Goal: Task Accomplishment & Management: Use online tool/utility

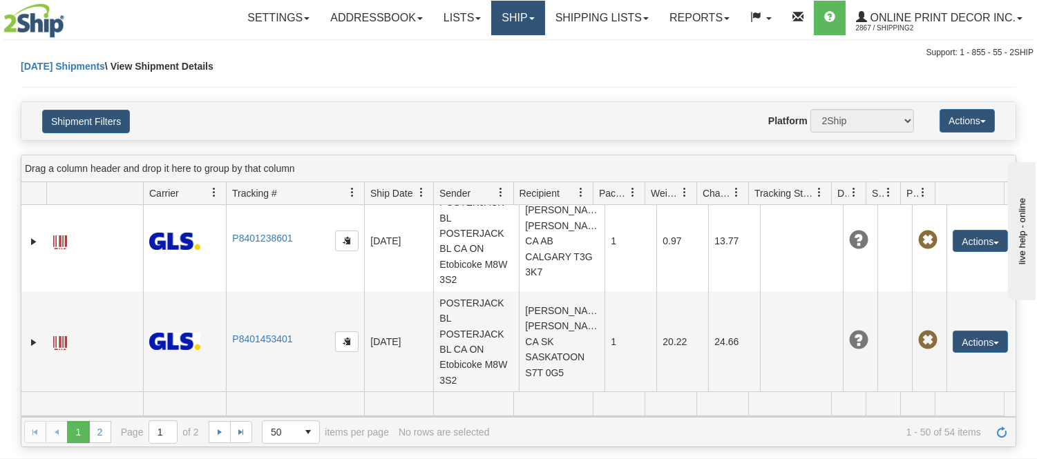
click at [517, 18] on link "Ship" at bounding box center [517, 18] width 53 height 35
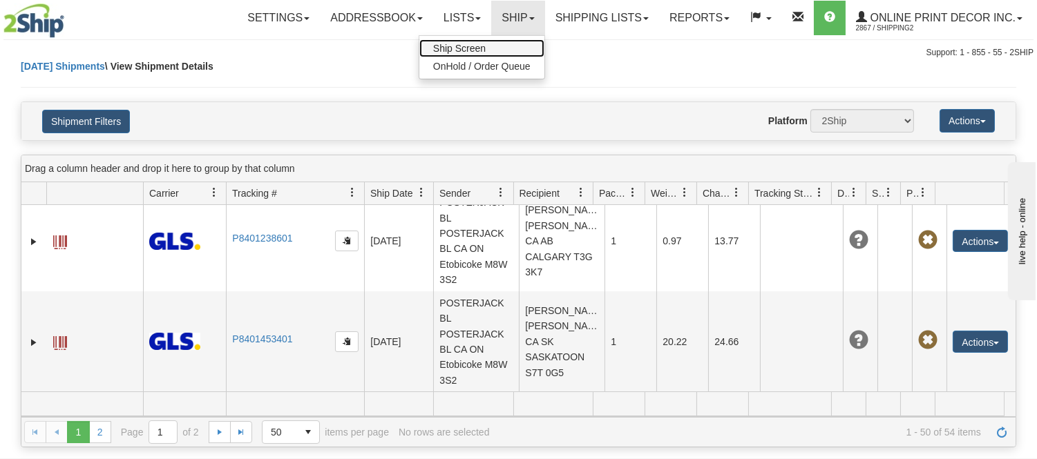
click at [479, 46] on span "Ship Screen" at bounding box center [459, 48] width 52 height 11
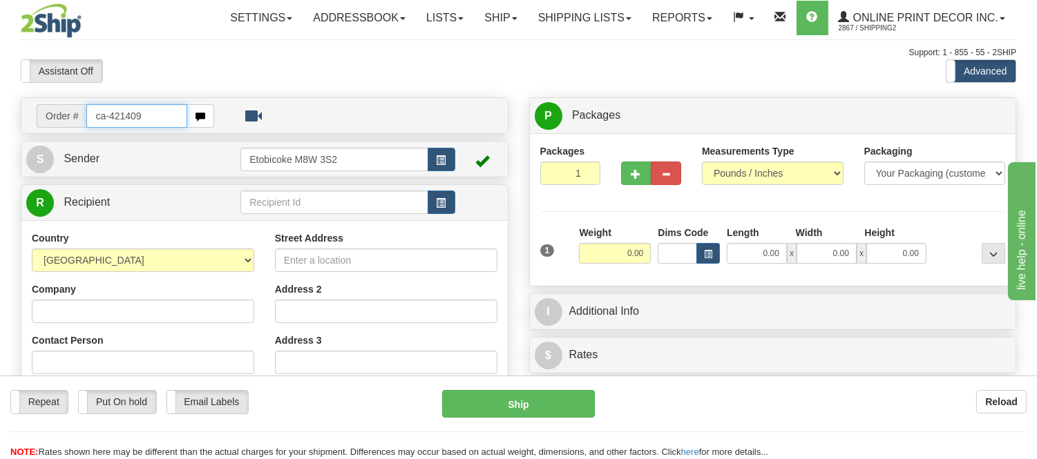
type input "ca-421409"
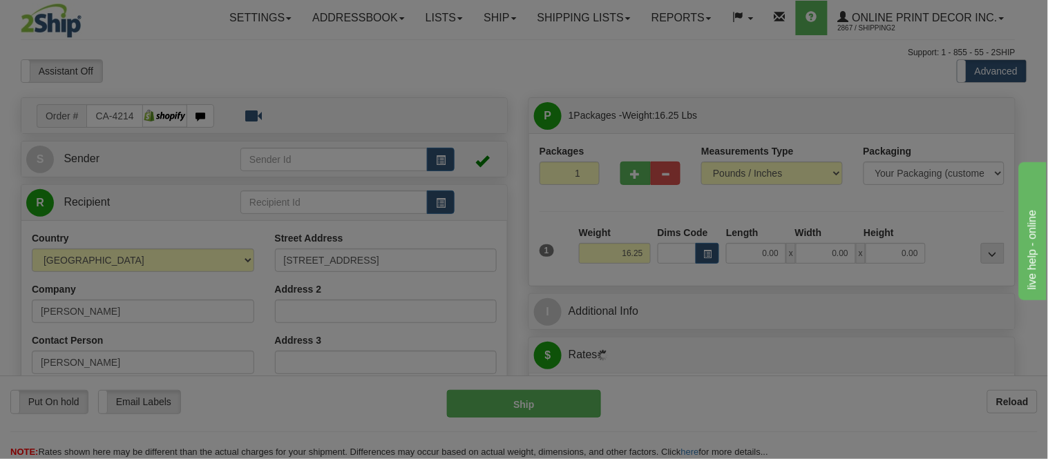
type input "MISSISSAUGA"
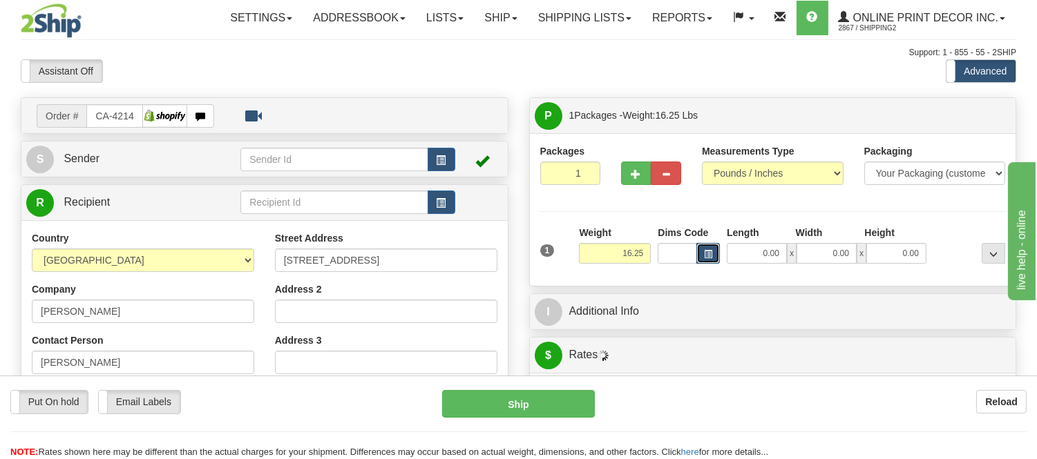
click at [705, 258] on span "button" at bounding box center [708, 255] width 8 height 8
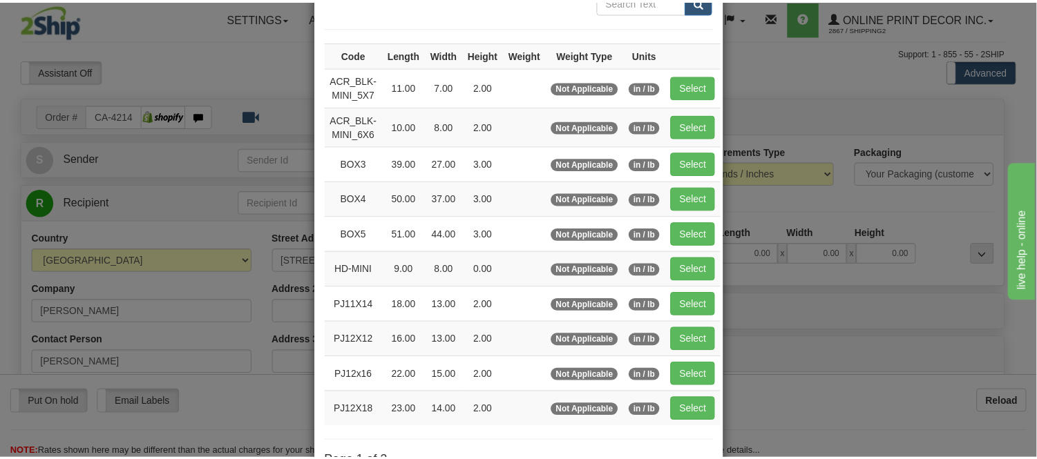
scroll to position [153, 0]
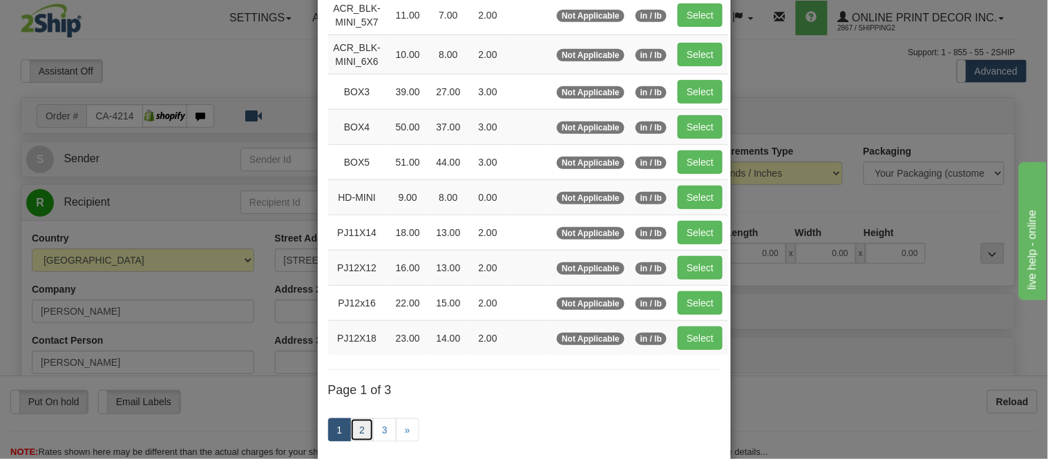
click at [359, 424] on link "2" at bounding box center [361, 429] width 23 height 23
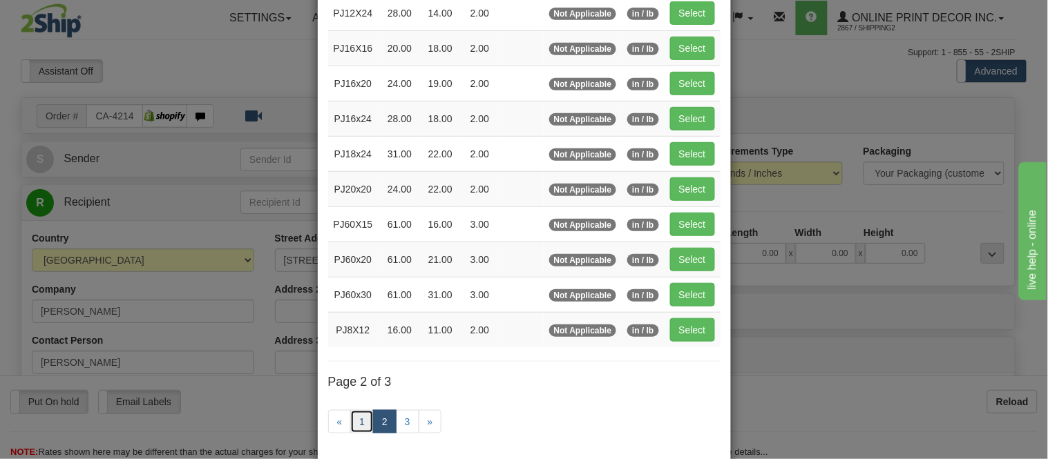
click at [359, 424] on link "1" at bounding box center [361, 421] width 23 height 23
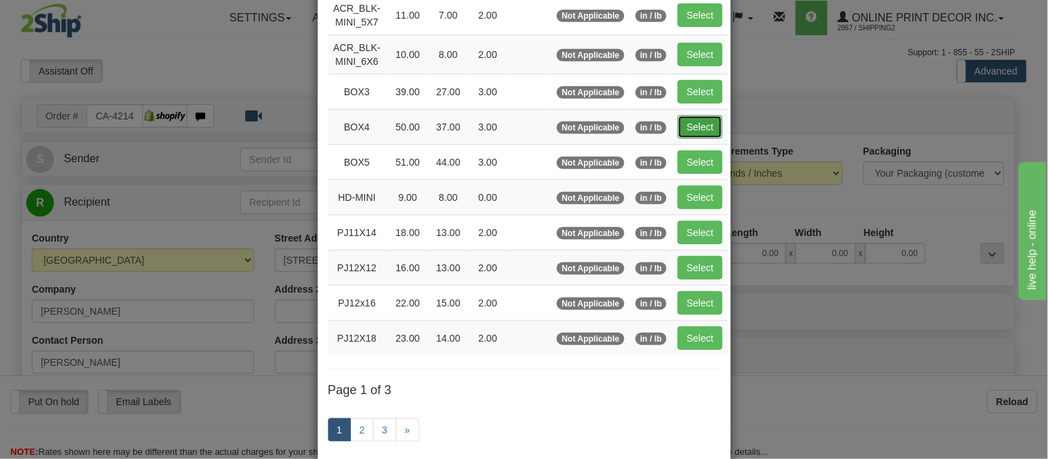
click at [689, 122] on button "Select" at bounding box center [699, 126] width 45 height 23
type input "BOX4"
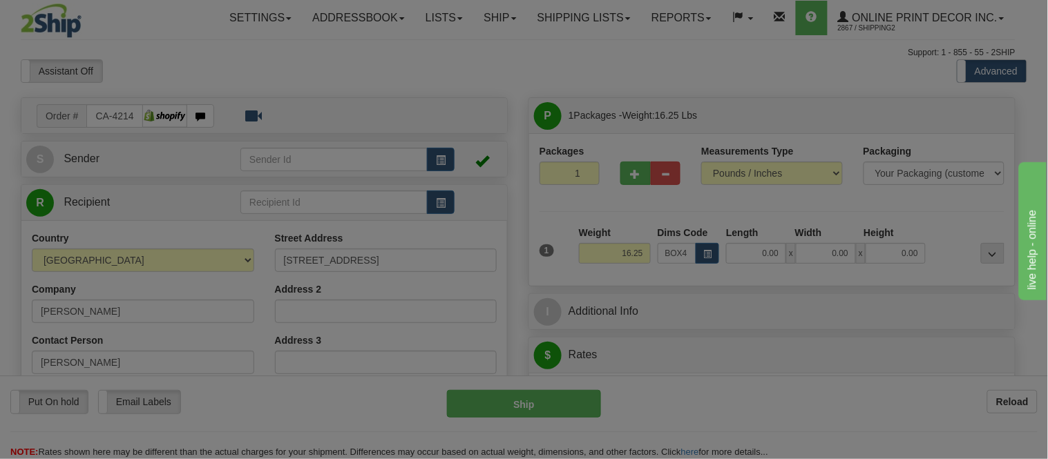
type input "50.00"
type input "37.00"
type input "3.00"
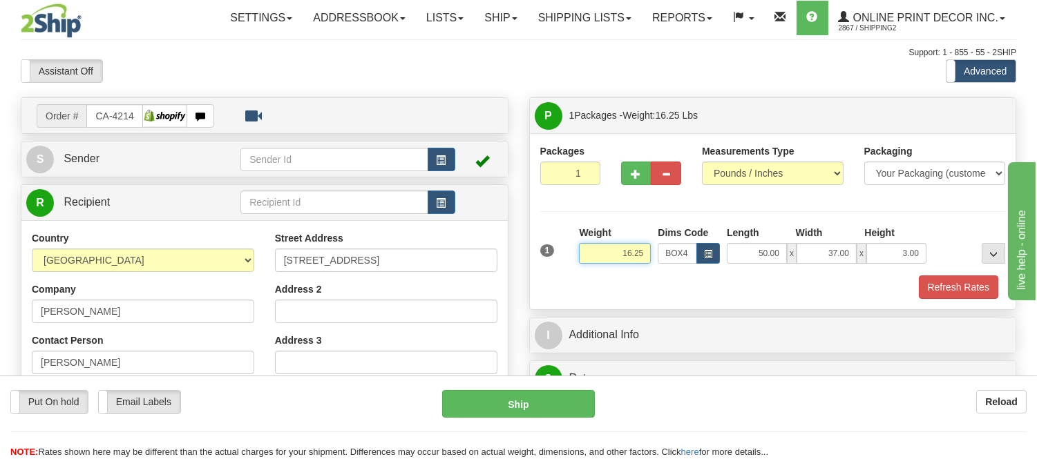
drag, startPoint x: 648, startPoint y: 253, endPoint x: 558, endPoint y: 252, distance: 89.8
click at [558, 252] on div "1 Weight 16.25 Dims Code x x" at bounding box center [773, 250] width 472 height 49
click at [954, 282] on button "Refresh Rates" at bounding box center [957, 287] width 79 height 23
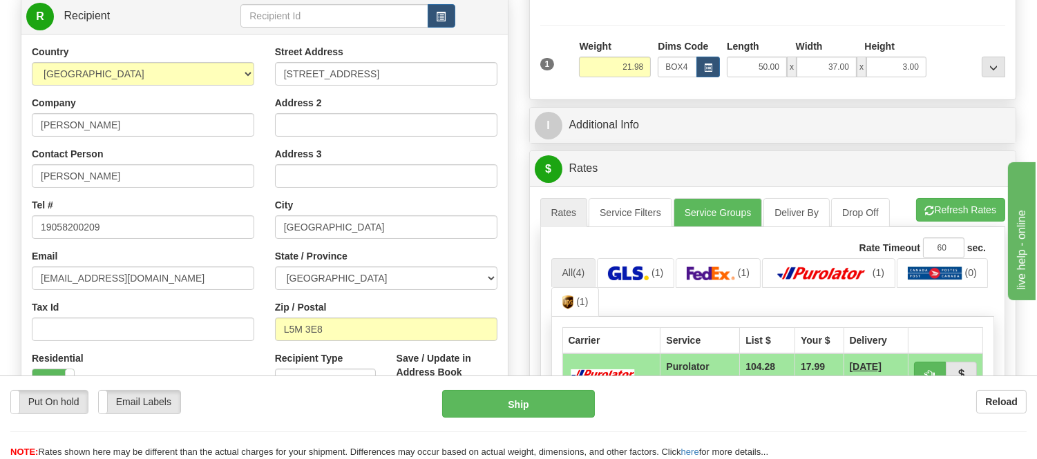
scroll to position [0, 0]
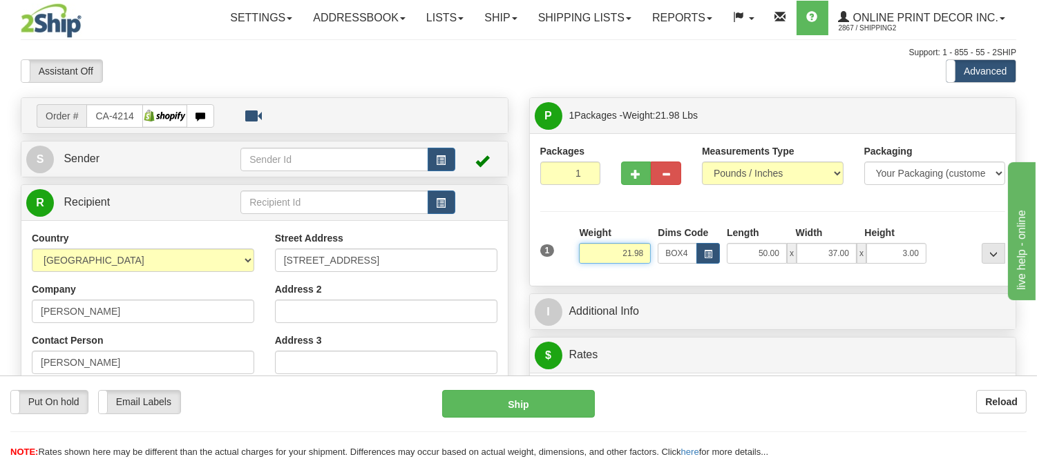
drag, startPoint x: 644, startPoint y: 250, endPoint x: 609, endPoint y: 262, distance: 37.3
click at [609, 262] on input "21.98" at bounding box center [615, 253] width 72 height 21
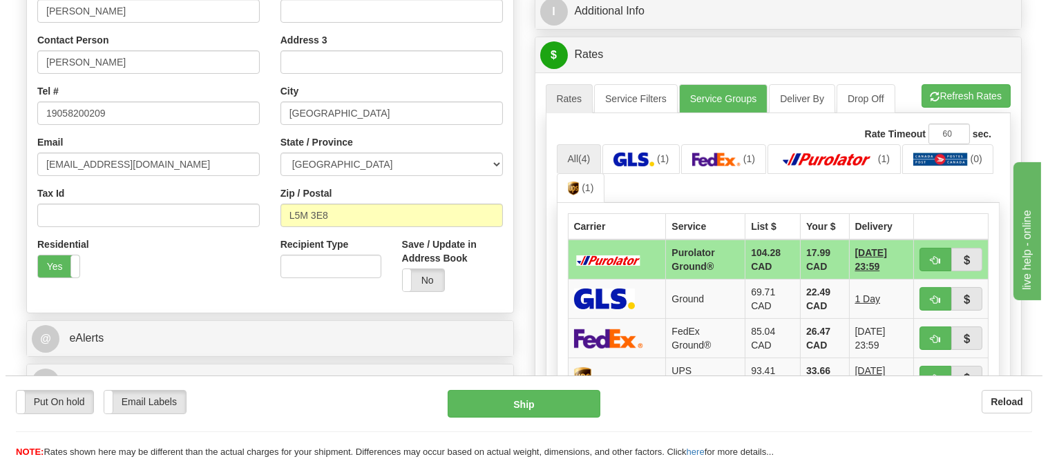
scroll to position [307, 0]
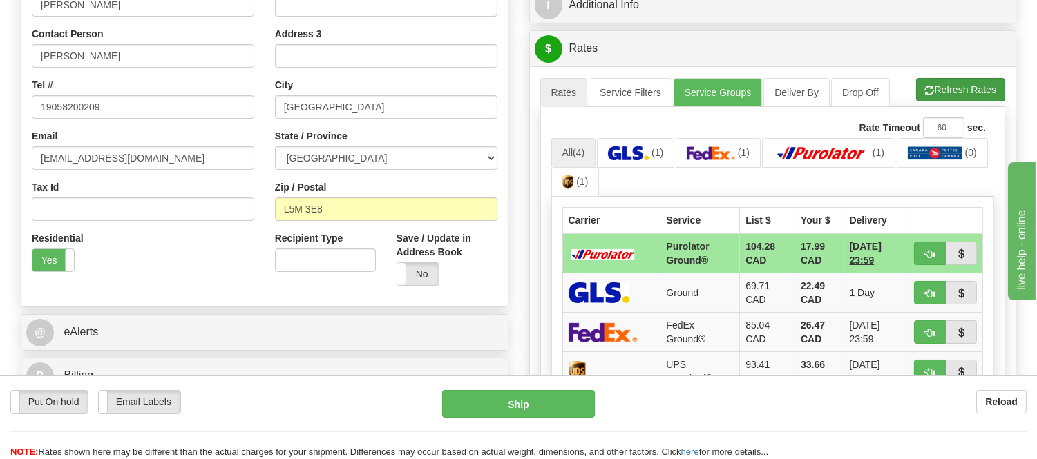
type input "22.98"
click at [988, 81] on li "Refresh Rates Cancel Rating" at bounding box center [960, 89] width 89 height 23
click at [917, 247] on button "button" at bounding box center [930, 253] width 32 height 23
type input "260"
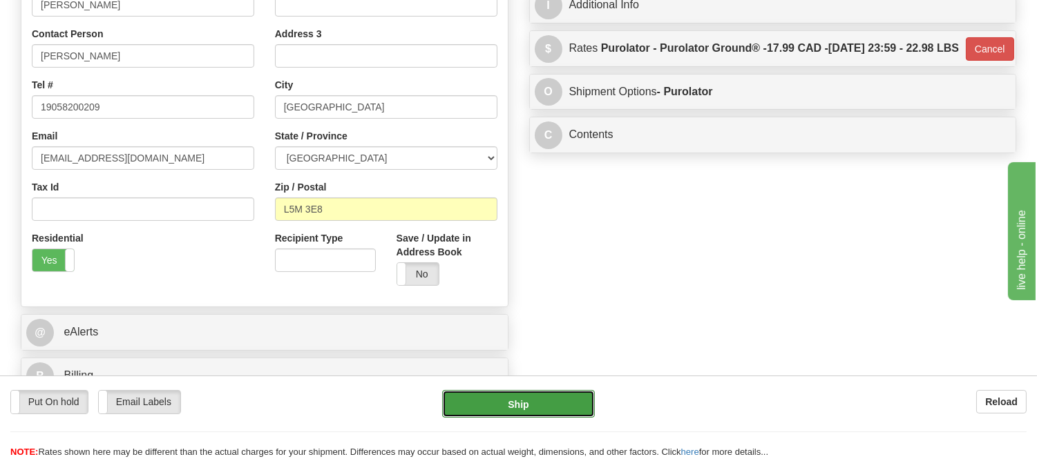
click at [559, 401] on button "Ship" at bounding box center [518, 404] width 152 height 28
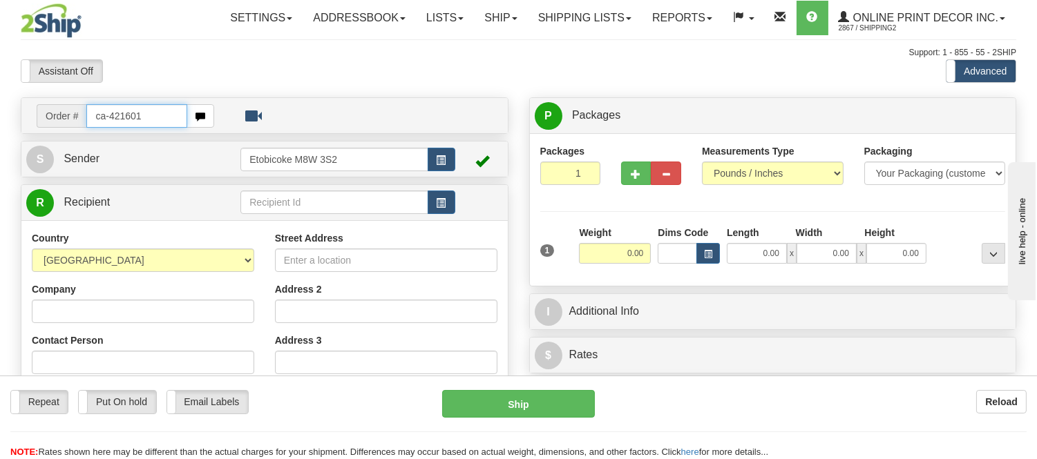
type input "ca-421601"
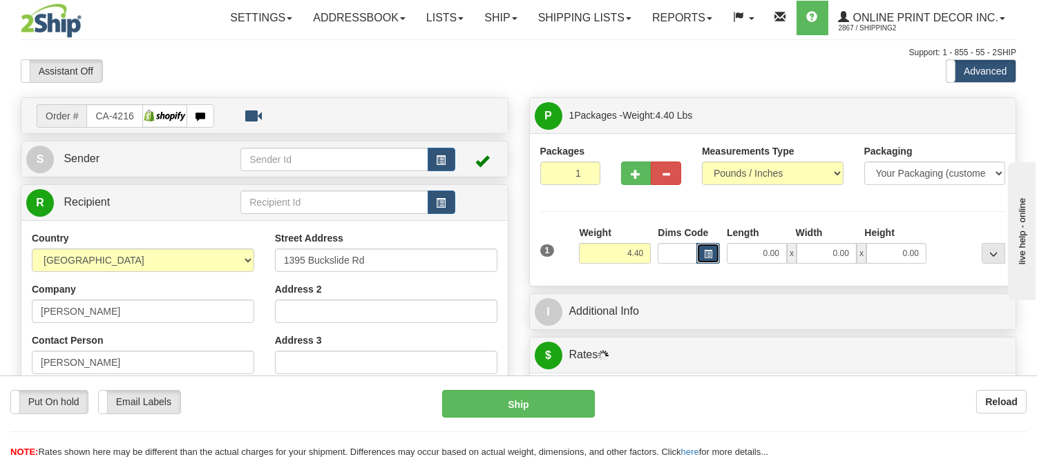
click at [704, 252] on span "button" at bounding box center [708, 255] width 8 height 8
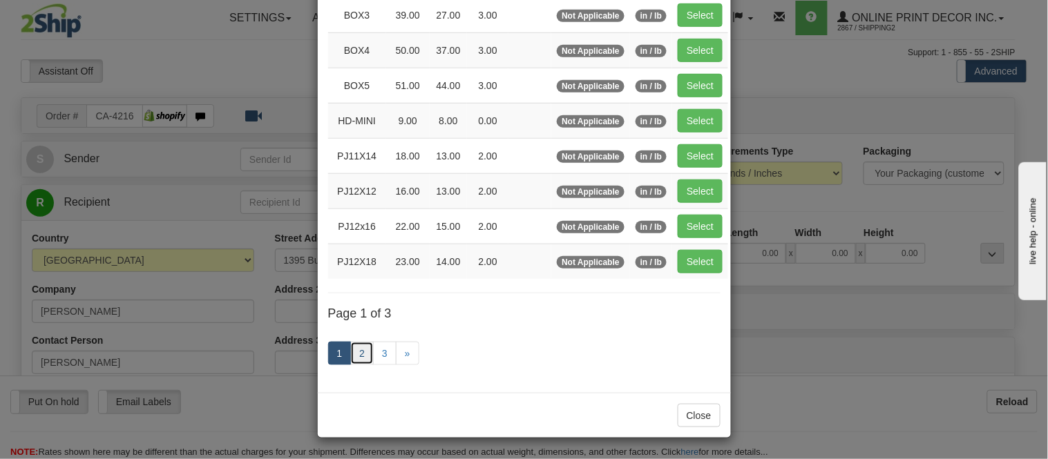
click at [360, 352] on link "2" at bounding box center [361, 353] width 23 height 23
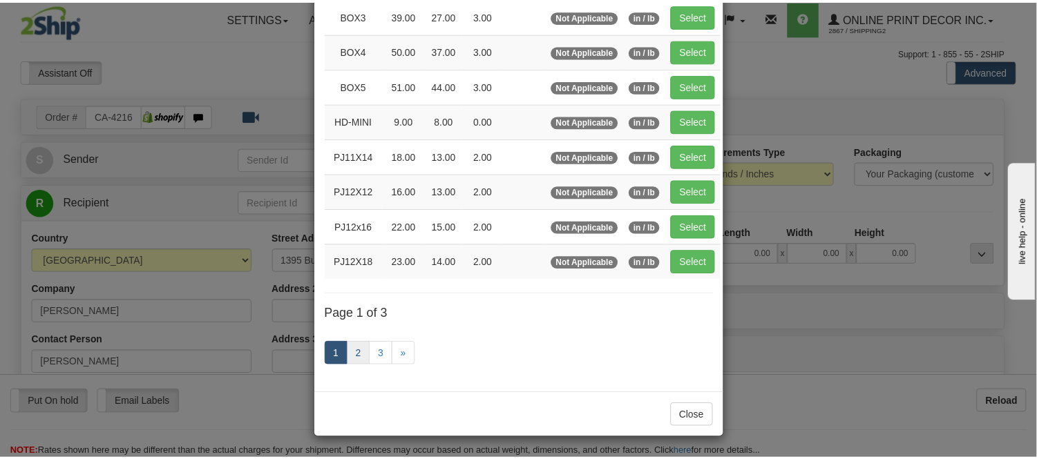
scroll to position [224, 0]
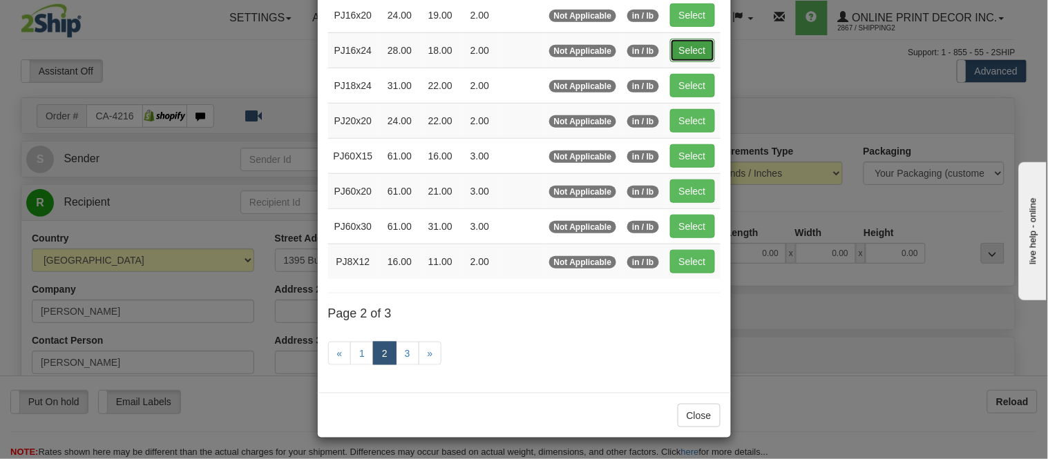
click at [684, 44] on button "Select" at bounding box center [692, 50] width 45 height 23
type input "PJ16x24"
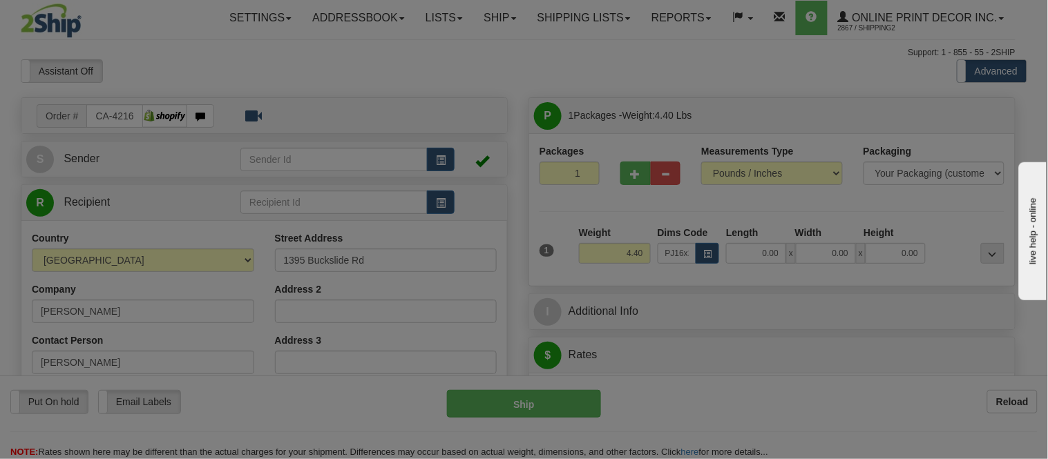
type input "28.00"
type input "18.00"
type input "2.00"
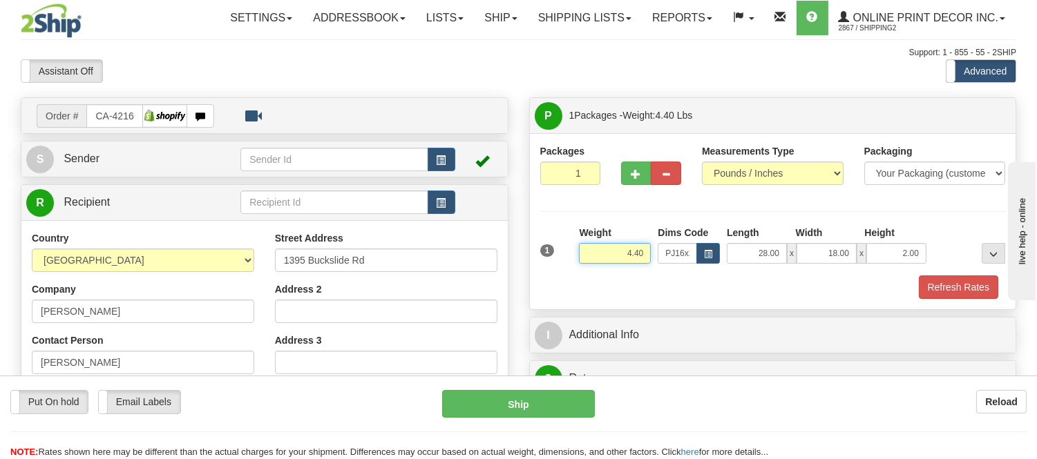
drag, startPoint x: 645, startPoint y: 253, endPoint x: 576, endPoint y: 253, distance: 69.1
click at [576, 253] on div "Weight 4.40" at bounding box center [614, 250] width 79 height 48
click button "Delete" at bounding box center [0, 0] width 0 height 0
type input "5.00"
drag, startPoint x: 921, startPoint y: 251, endPoint x: 836, endPoint y: 275, distance: 88.1
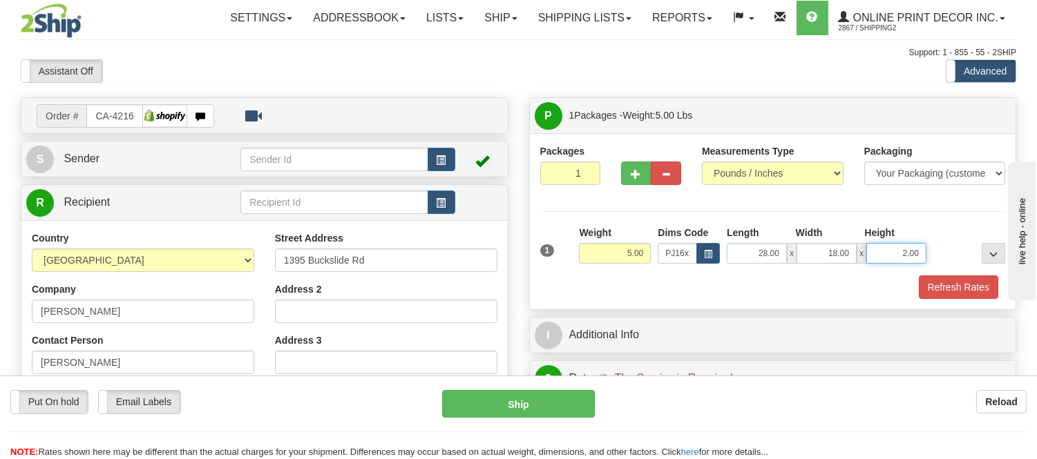
click at [836, 275] on div "1 Weight 5.00 Dims Code PJ16x24 Length Width Height x x" at bounding box center [772, 262] width 465 height 73
click button "Delete" at bounding box center [0, 0] width 0 height 0
type input "4.00"
click at [929, 285] on button "Refresh Rates" at bounding box center [957, 287] width 79 height 23
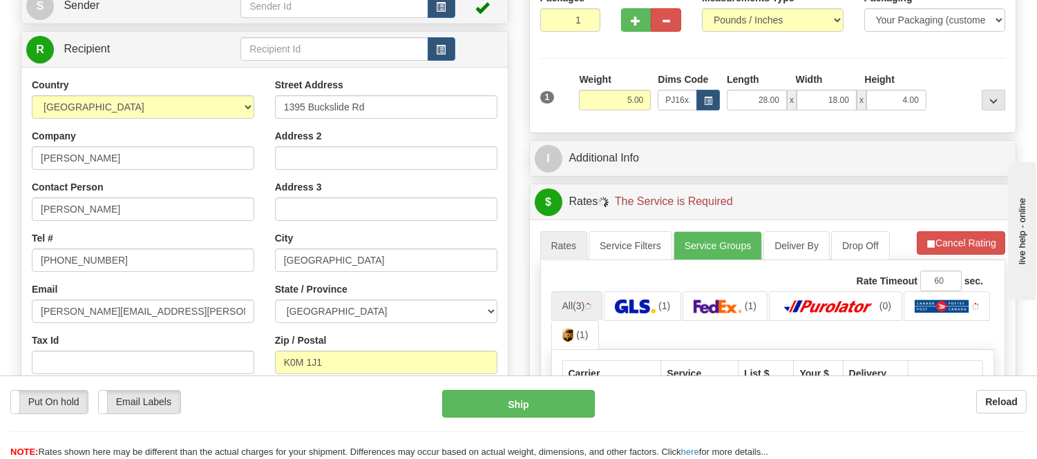
scroll to position [307, 0]
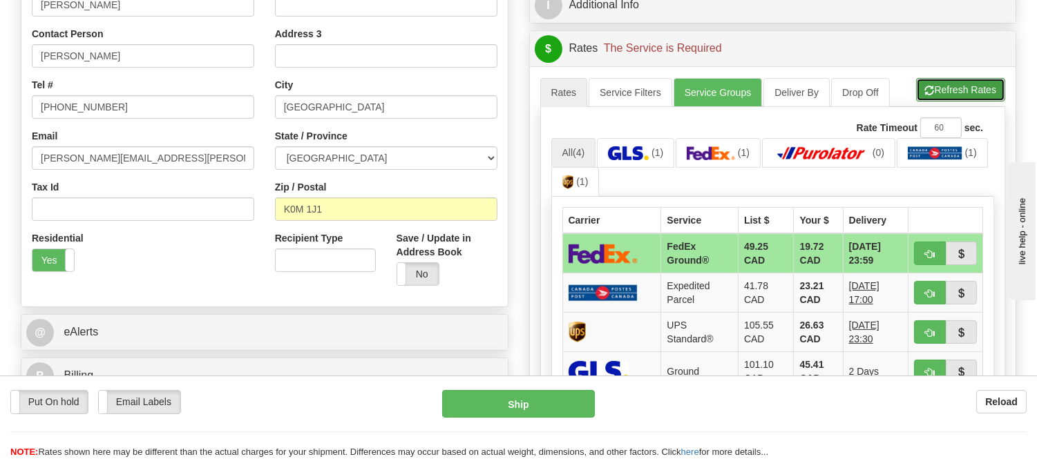
click at [935, 79] on button "Refresh Rates" at bounding box center [960, 89] width 89 height 23
click at [928, 263] on button "button" at bounding box center [930, 253] width 32 height 23
type input "92"
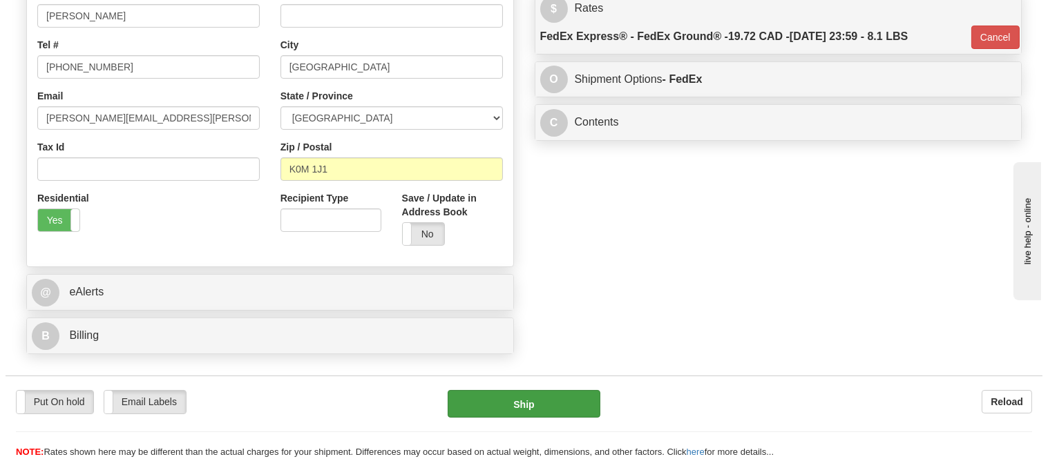
scroll to position [383, 0]
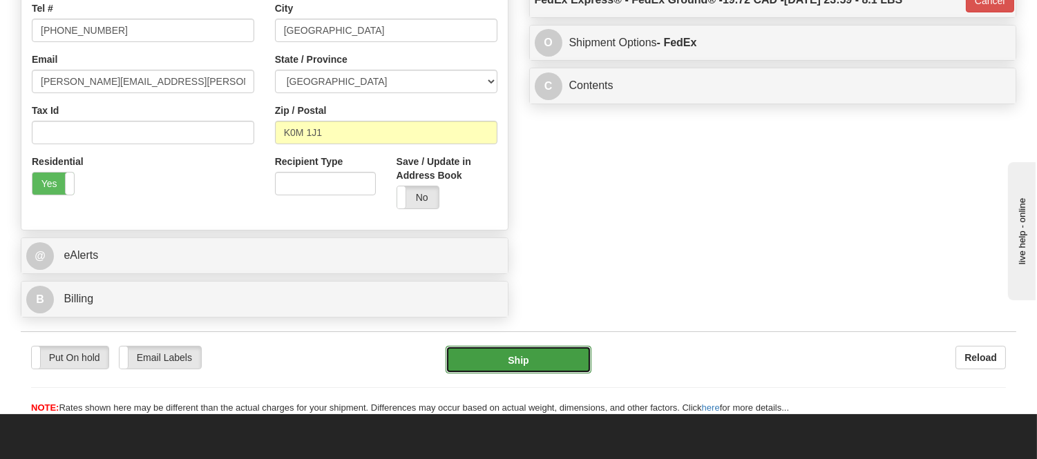
click at [528, 367] on button "Ship" at bounding box center [517, 360] width 145 height 28
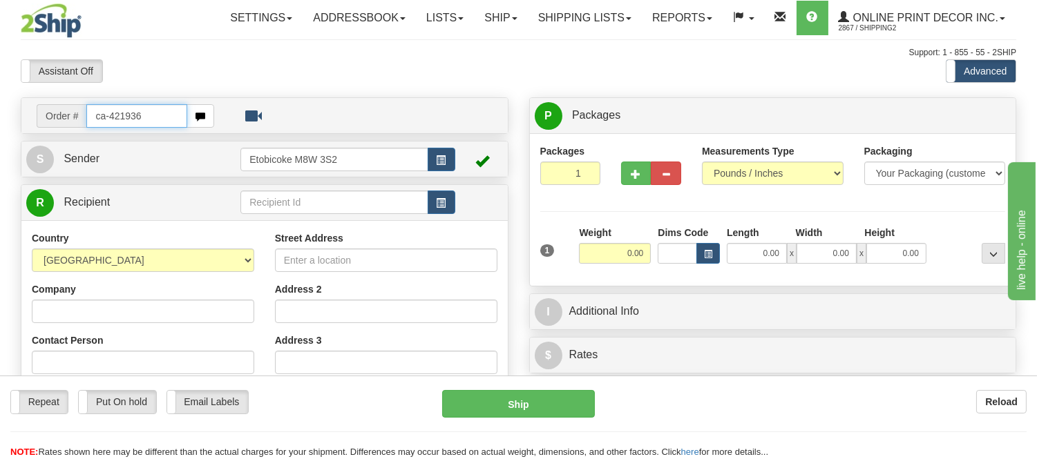
type input "ca-421936"
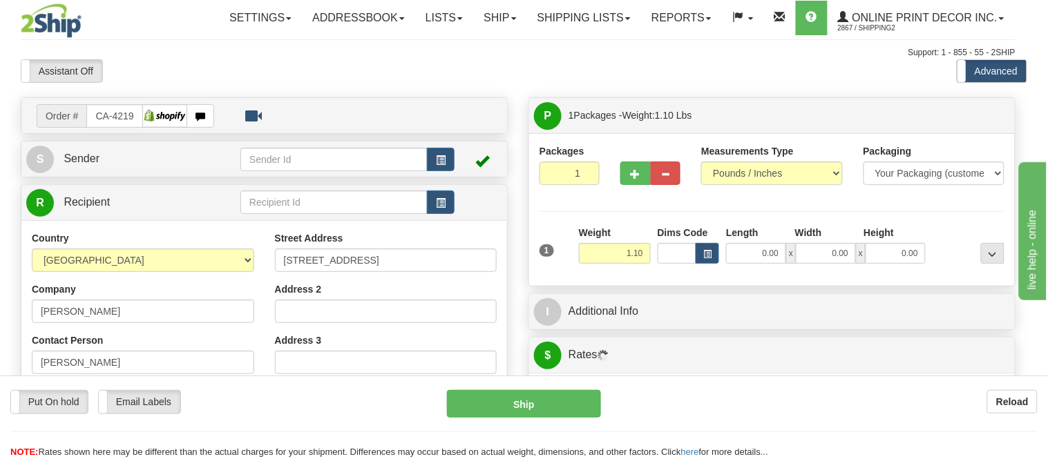
type input "[PERSON_NAME] RIVER"
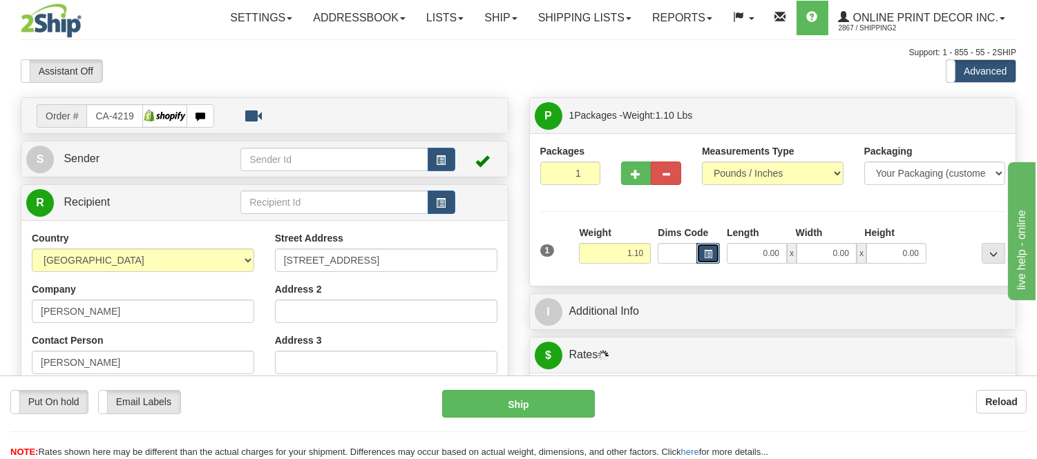
click at [709, 264] on button "button" at bounding box center [707, 253] width 23 height 21
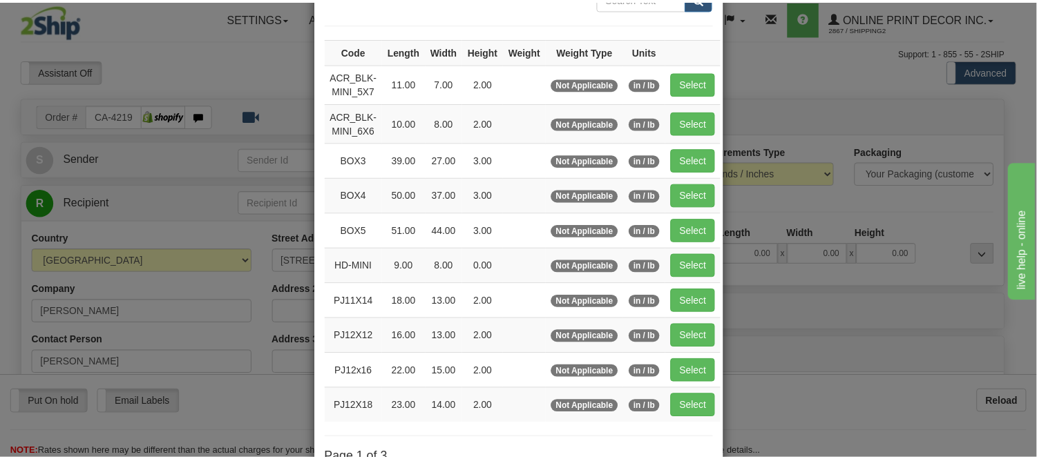
scroll to position [153, 0]
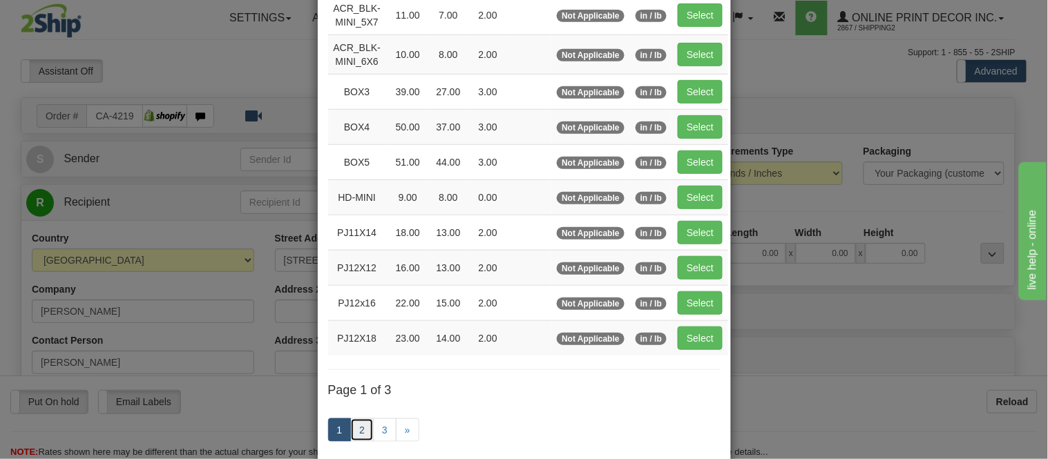
click at [354, 425] on link "2" at bounding box center [361, 429] width 23 height 23
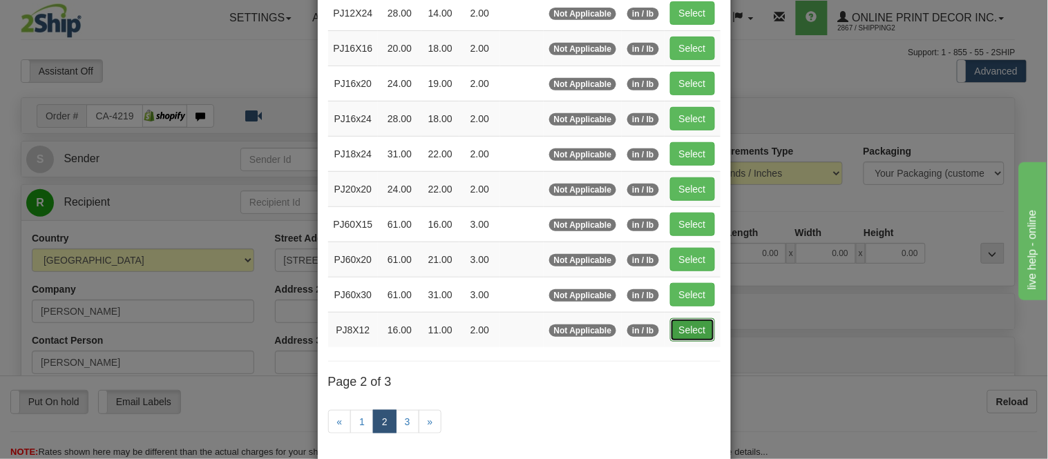
click at [673, 328] on button "Select" at bounding box center [692, 329] width 45 height 23
type input "PJ8X12"
type input "16.00"
type input "11.00"
type input "2.00"
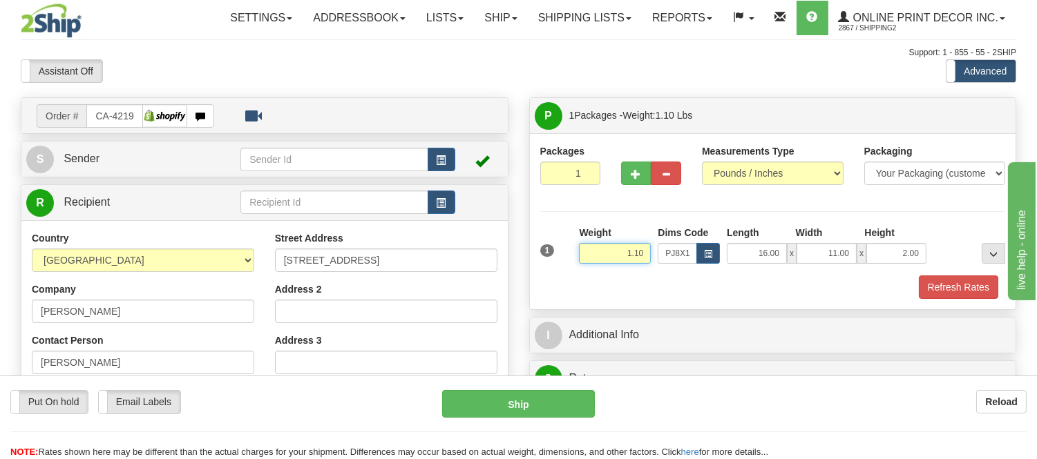
drag, startPoint x: 646, startPoint y: 252, endPoint x: 540, endPoint y: 271, distance: 108.0
click at [540, 271] on div "1 Weight 1.10 Dims Code x x" at bounding box center [773, 250] width 472 height 49
type input "0.77"
click at [967, 293] on button "Refresh Rates" at bounding box center [957, 287] width 79 height 23
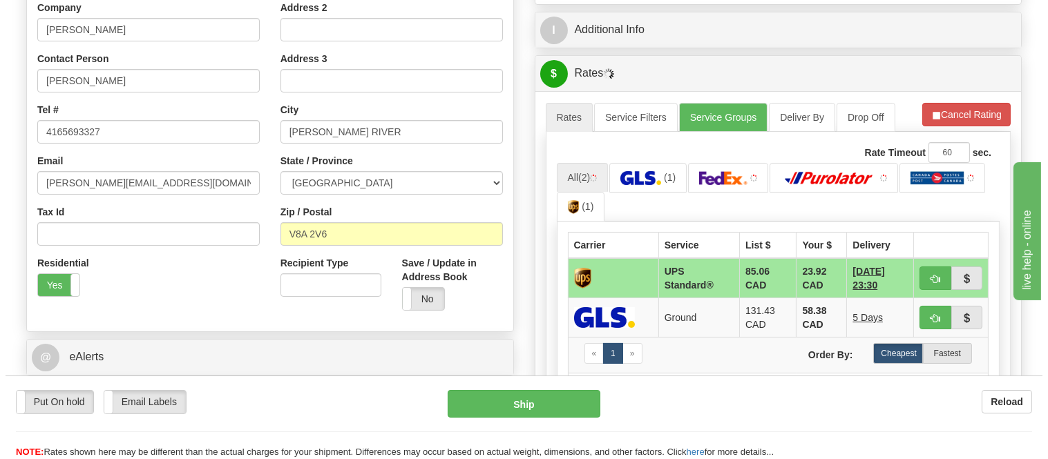
scroll to position [307, 0]
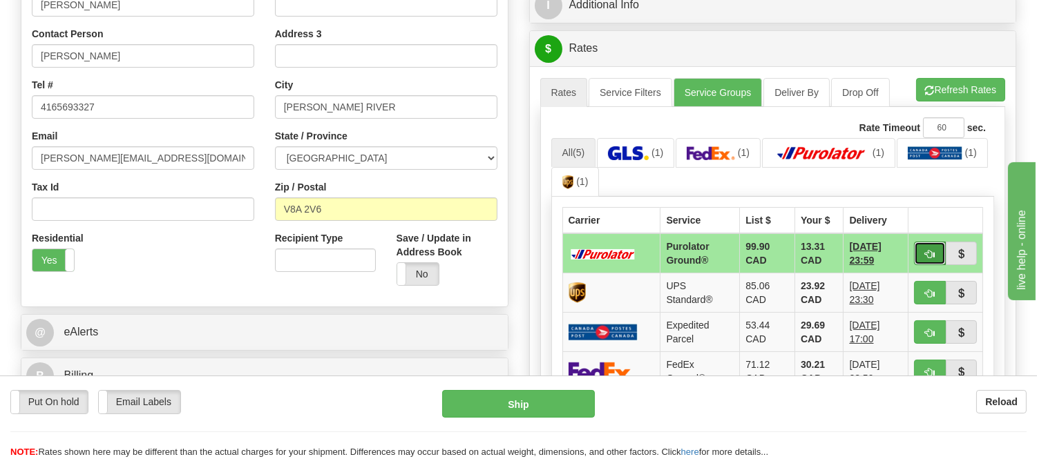
click at [926, 245] on button "button" at bounding box center [930, 253] width 32 height 23
type input "260"
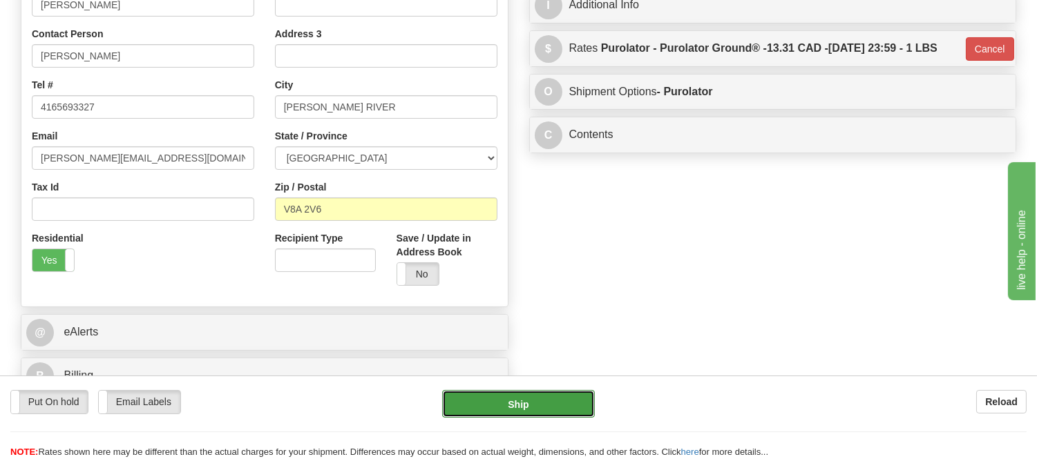
click at [574, 398] on button "Ship" at bounding box center [518, 404] width 152 height 28
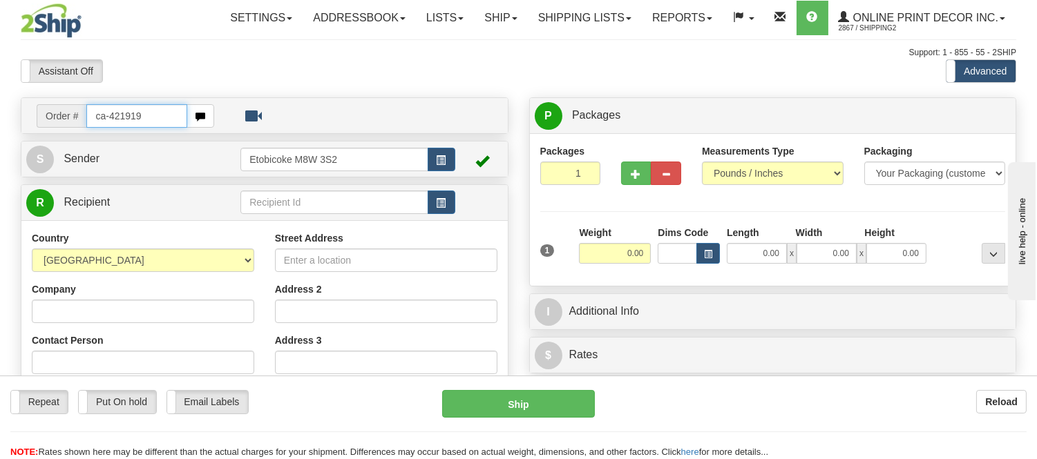
type input "ca-421919"
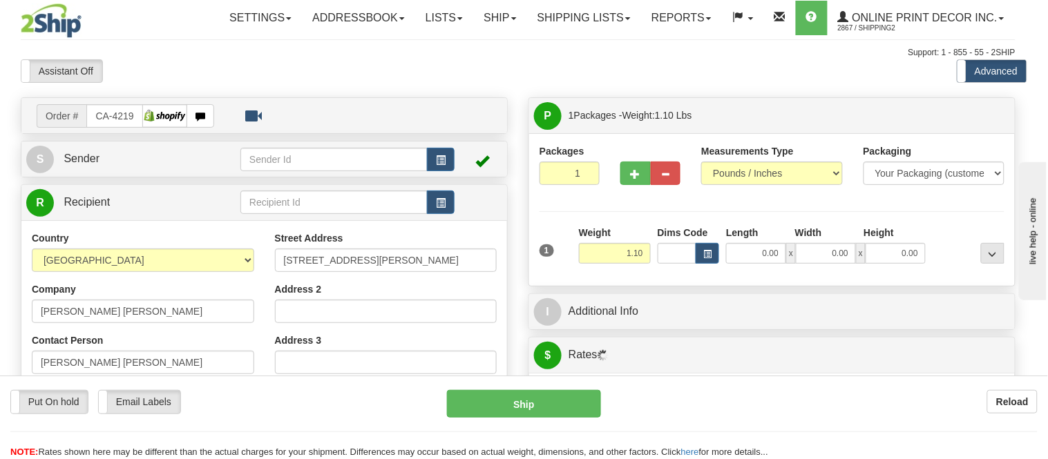
type input "JANETVILLE"
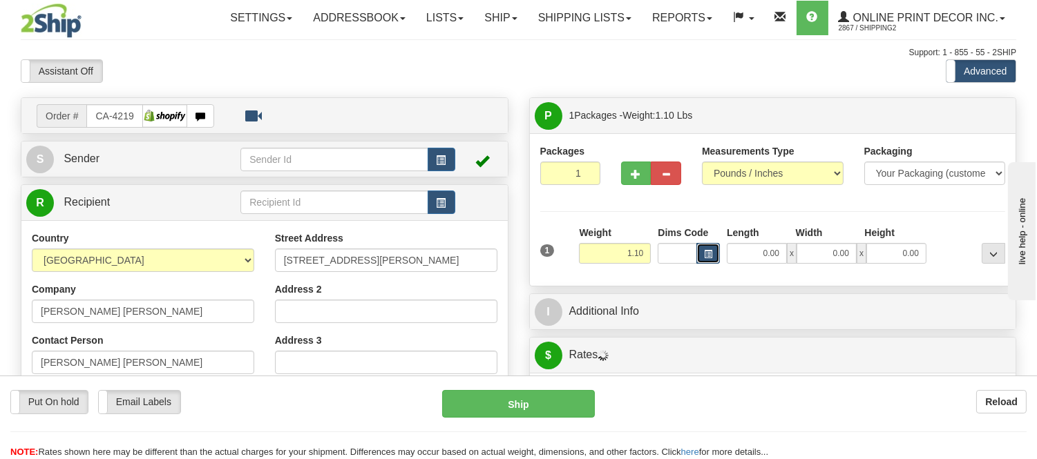
click at [711, 253] on span "button" at bounding box center [708, 255] width 8 height 8
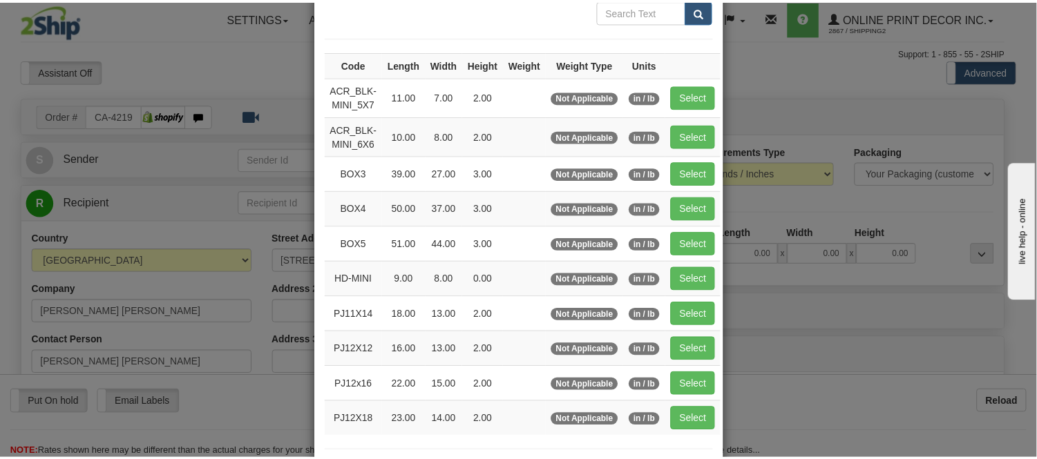
scroll to position [153, 0]
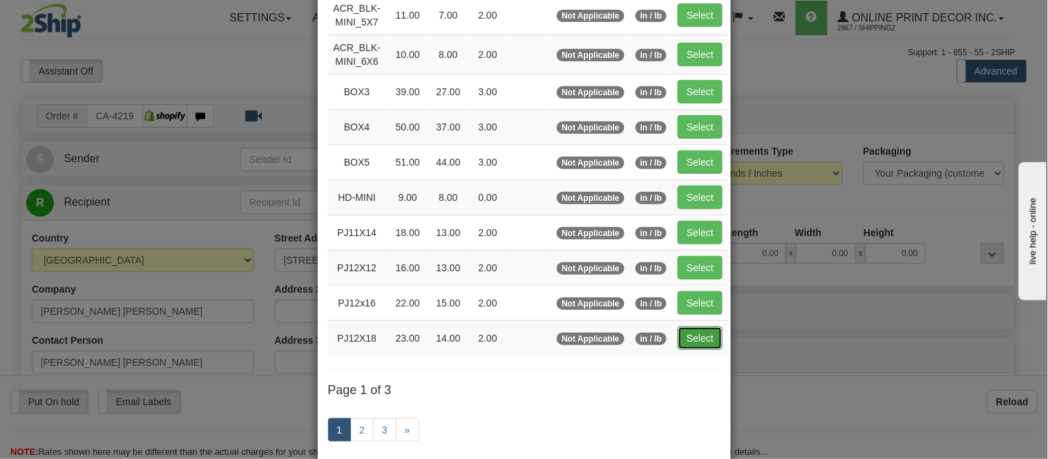
click at [679, 338] on button "Select" at bounding box center [699, 338] width 45 height 23
type input "PJ12X18"
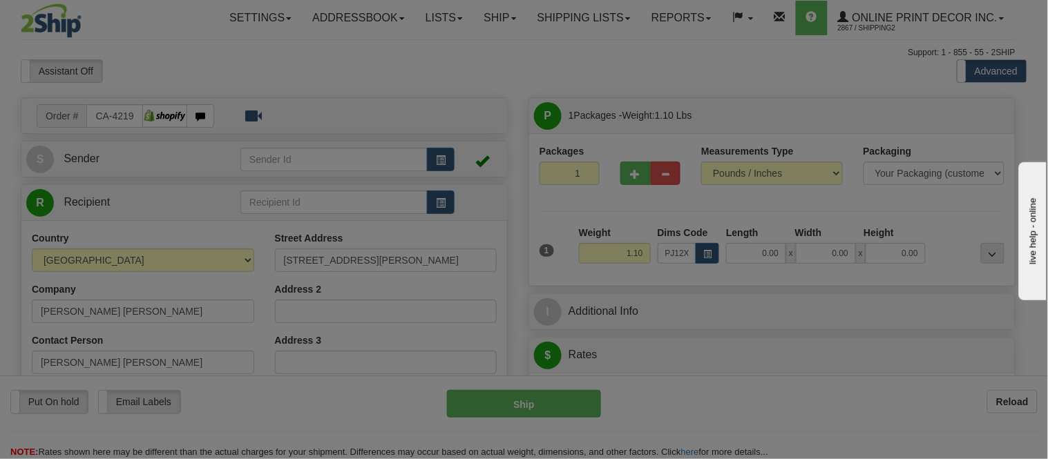
type input "23.00"
type input "14.00"
type input "2.00"
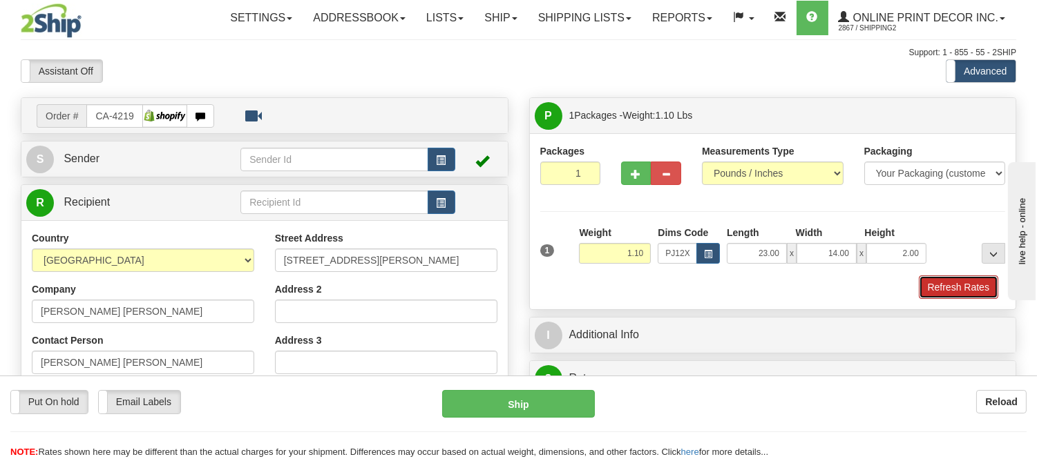
click at [943, 287] on button "Refresh Rates" at bounding box center [957, 287] width 79 height 23
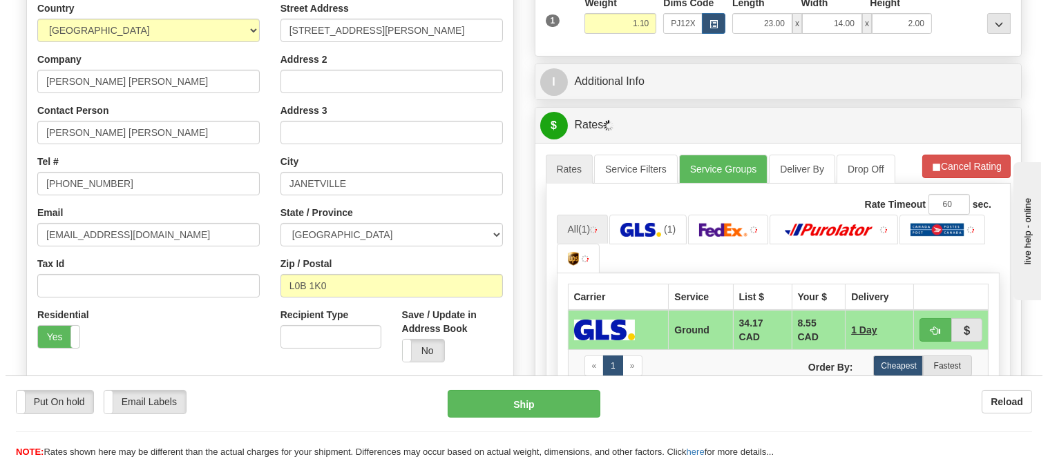
scroll to position [307, 0]
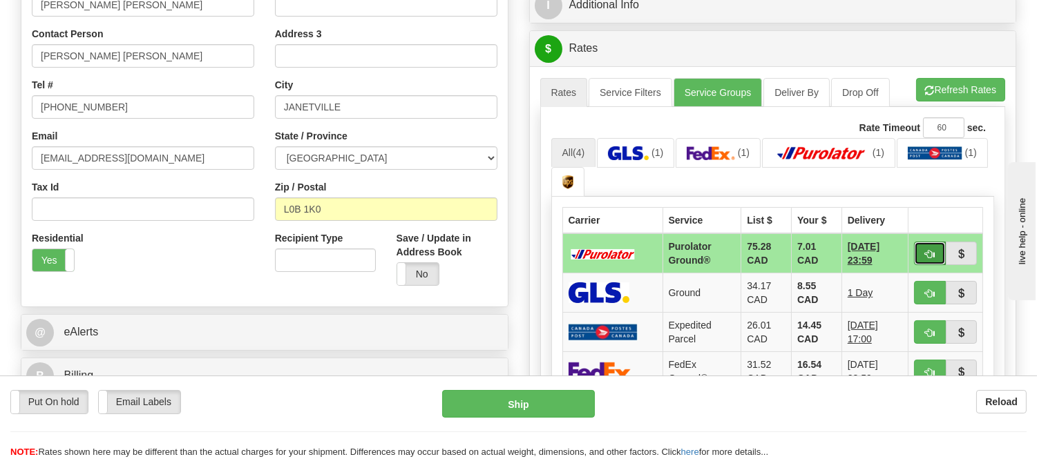
click at [931, 246] on button "button" at bounding box center [930, 253] width 32 height 23
type input "260"
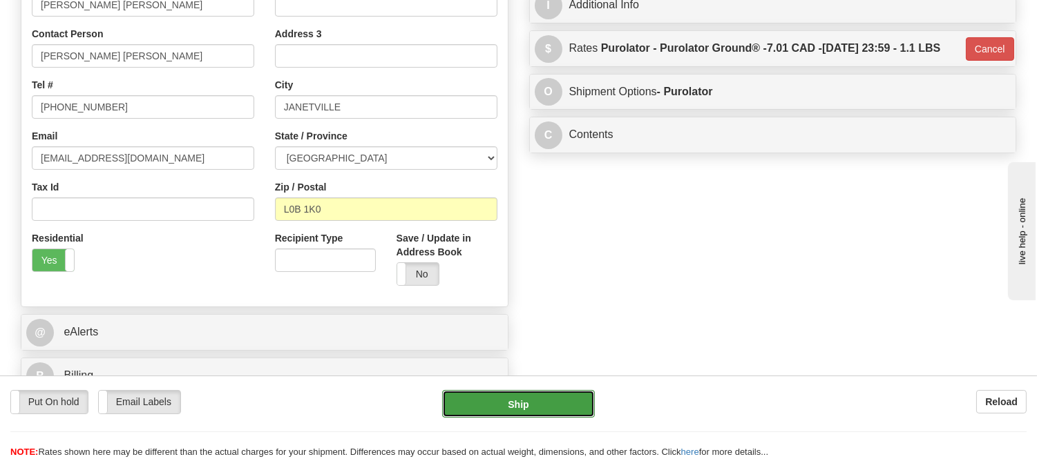
click at [521, 408] on button "Ship" at bounding box center [518, 404] width 152 height 28
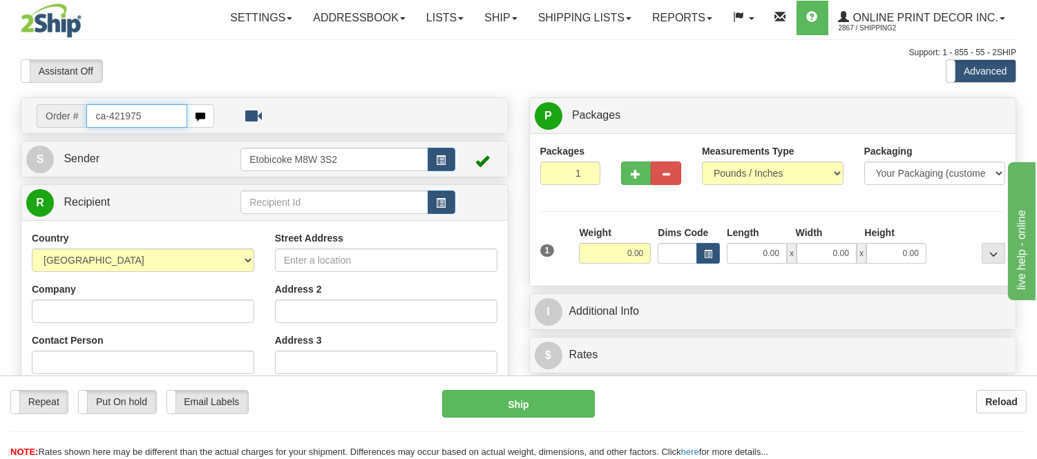
type input "ca-421975"
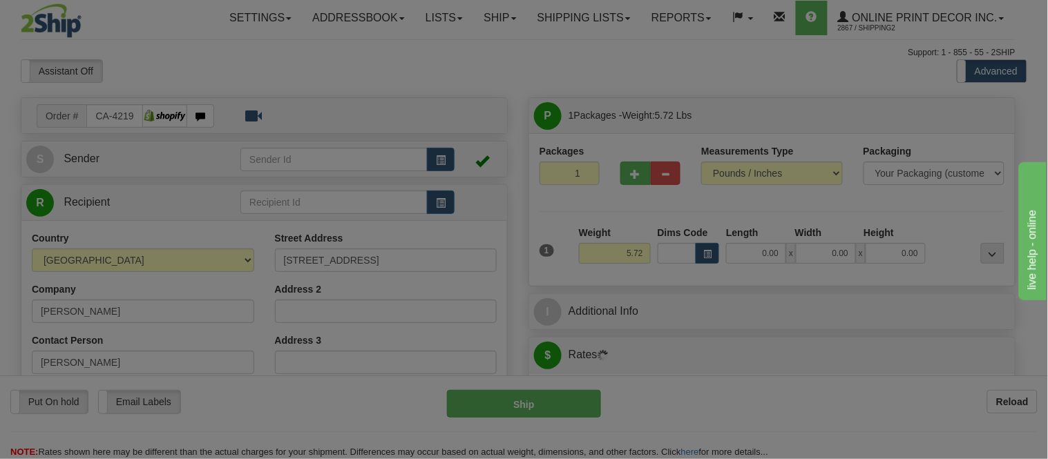
type input "AJAX"
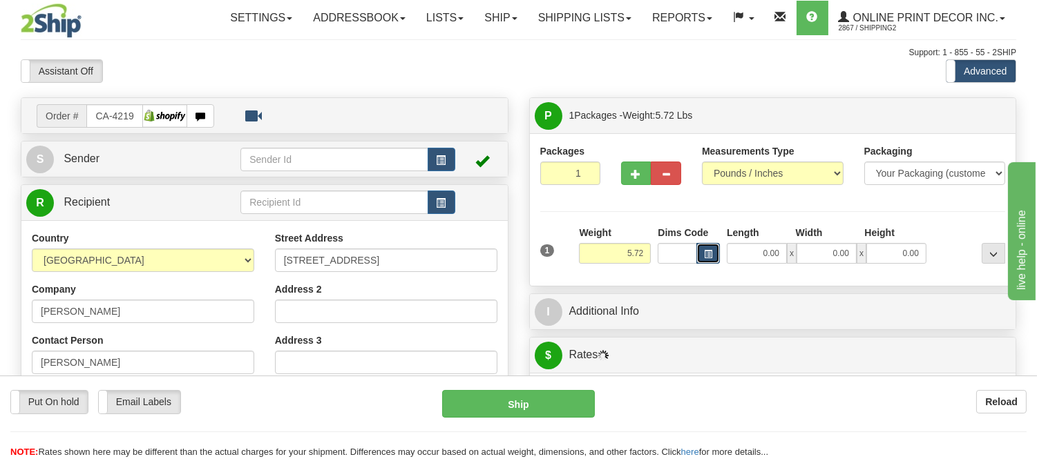
click at [715, 256] on button "button" at bounding box center [707, 253] width 23 height 21
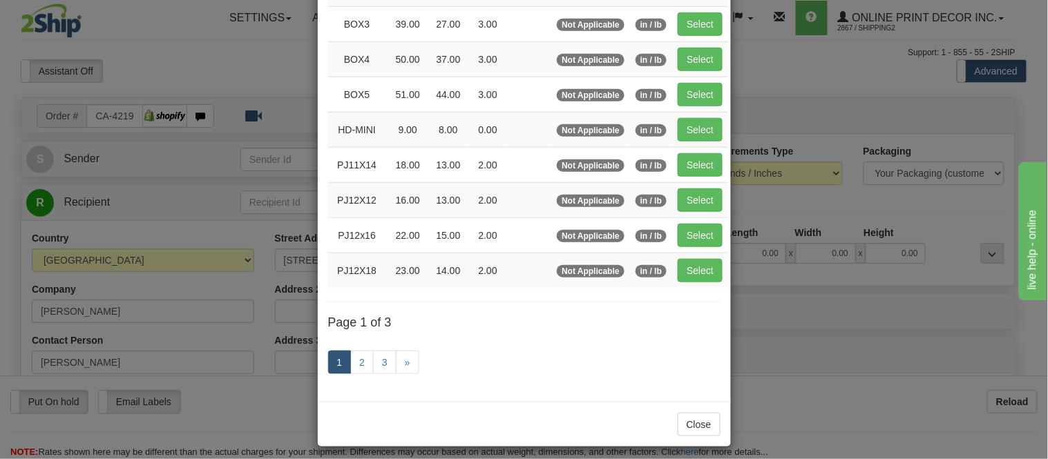
scroll to position [230, 0]
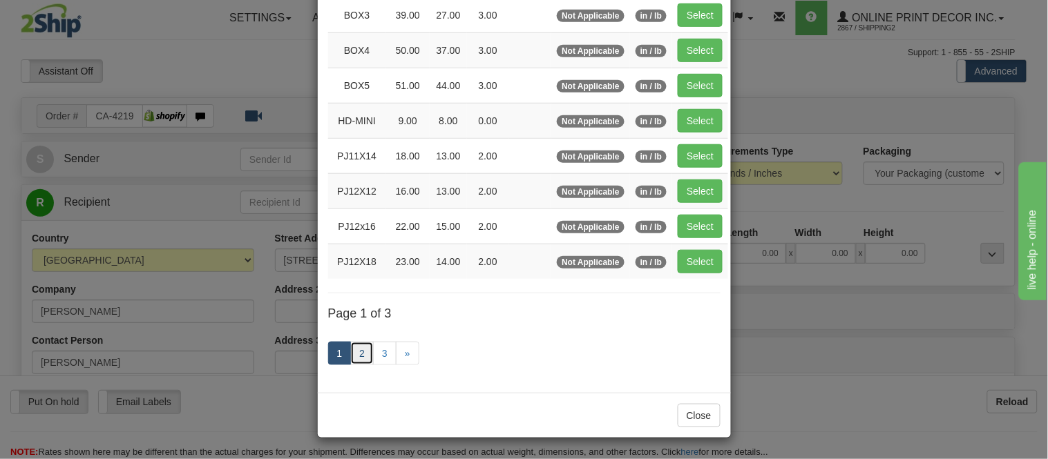
click at [353, 357] on link "2" at bounding box center [361, 353] width 23 height 23
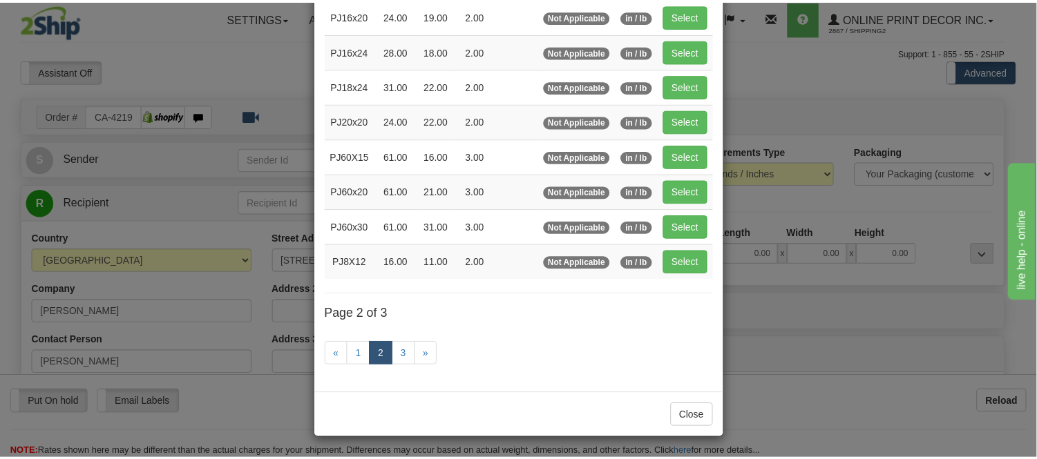
scroll to position [224, 0]
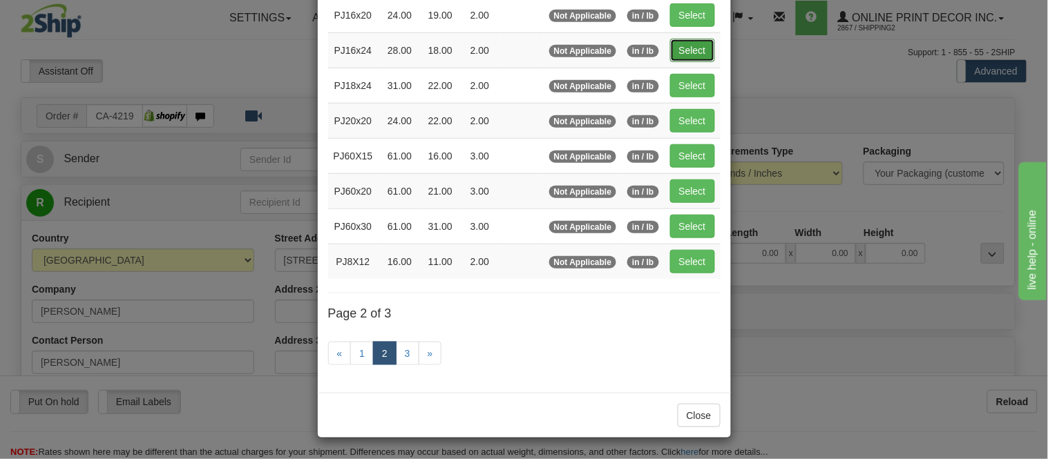
click at [693, 56] on button "Select" at bounding box center [692, 50] width 45 height 23
type input "PJ16x24"
type input "28.00"
type input "18.00"
type input "2.00"
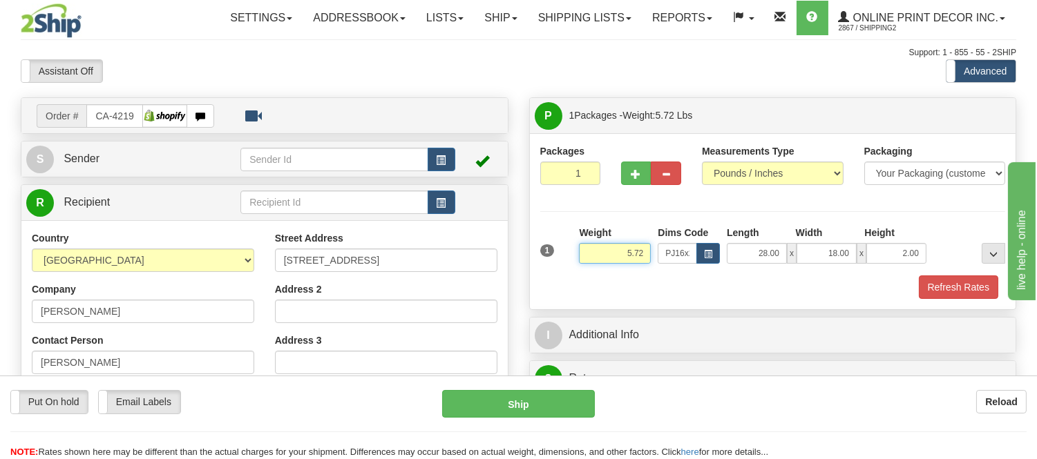
drag, startPoint x: 647, startPoint y: 250, endPoint x: 554, endPoint y: 267, distance: 94.7
click at [554, 267] on div "1 Weight 5.72 Dims Code x x" at bounding box center [773, 250] width 472 height 49
type input "5.98"
drag, startPoint x: 919, startPoint y: 253, endPoint x: 887, endPoint y: 259, distance: 32.2
click at [887, 259] on input "2.00" at bounding box center [896, 253] width 60 height 21
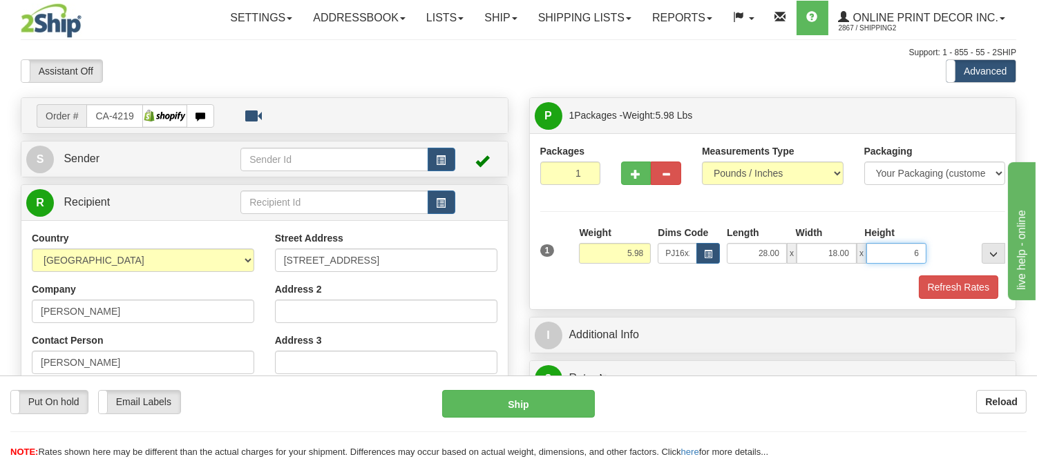
click button "Delete" at bounding box center [0, 0] width 0 height 0
type input "6.00"
click at [951, 287] on button "Refresh Rates" at bounding box center [957, 287] width 79 height 23
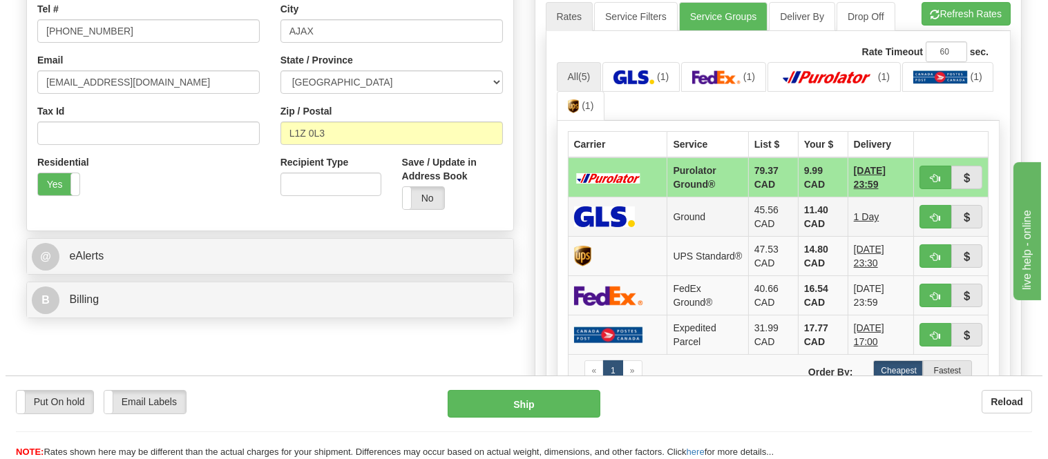
scroll to position [383, 0]
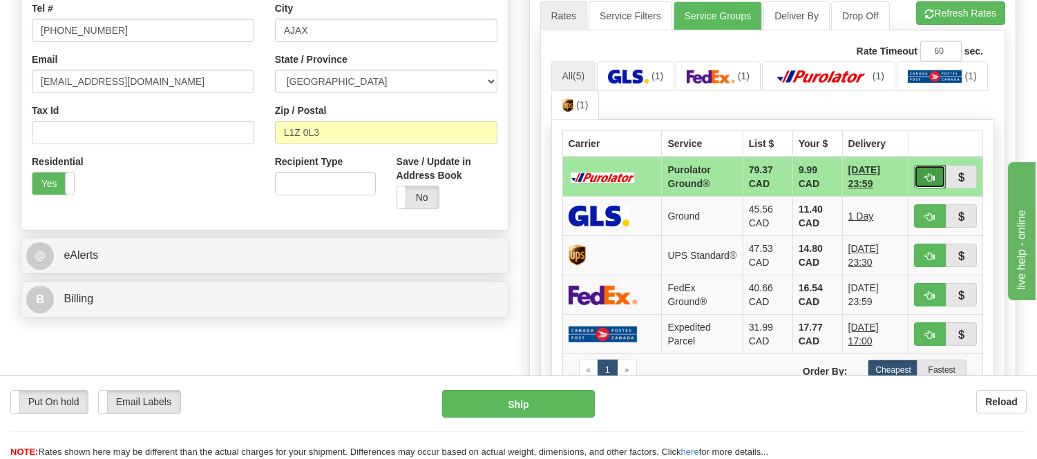
click at [929, 168] on button "button" at bounding box center [930, 176] width 32 height 23
type input "260"
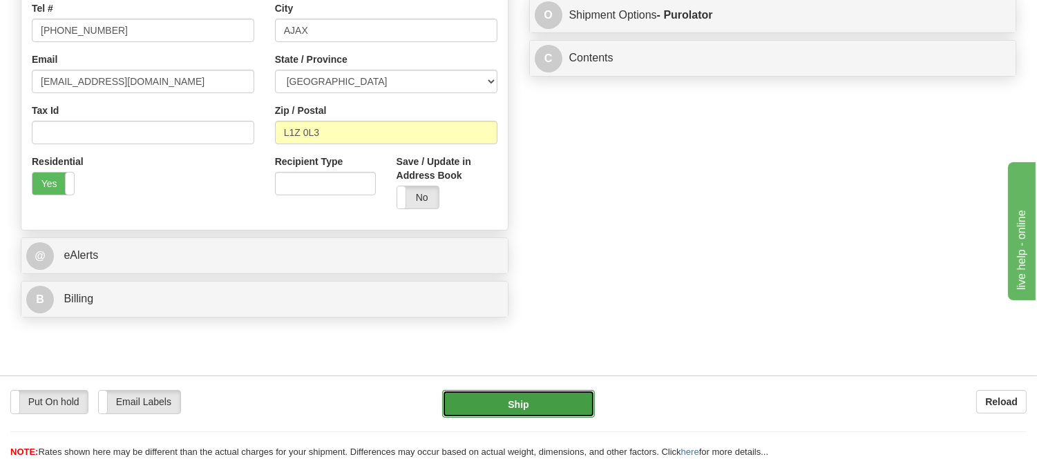
click at [582, 394] on button "Ship" at bounding box center [518, 404] width 152 height 28
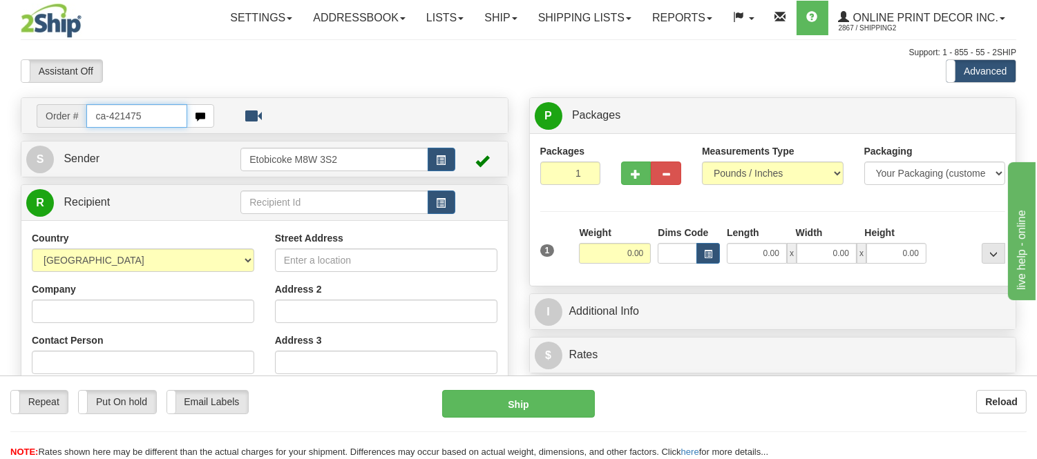
type input "ca-421475"
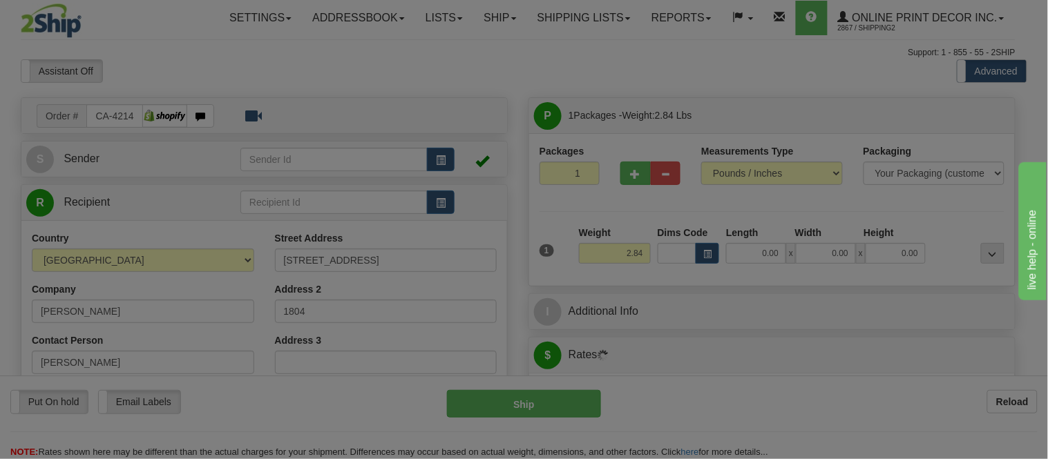
type input "TORONTO"
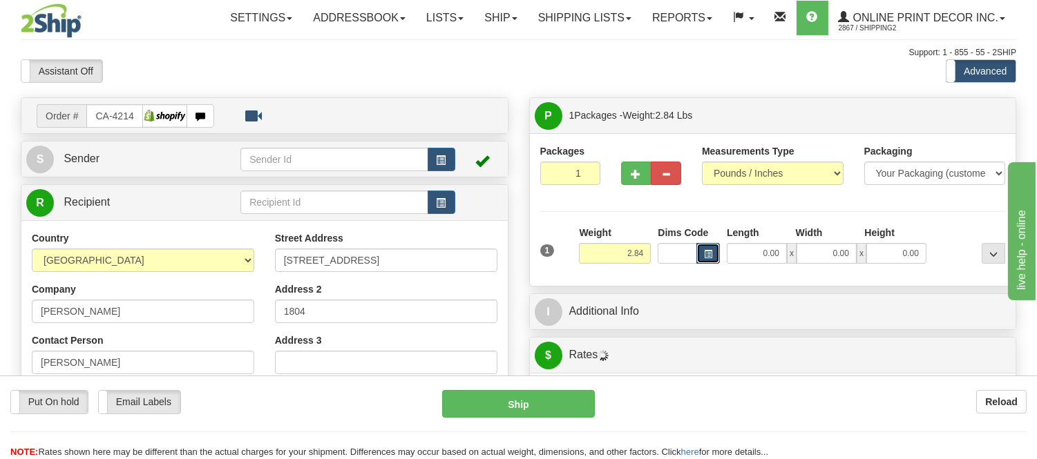
click at [700, 254] on button "button" at bounding box center [707, 253] width 23 height 21
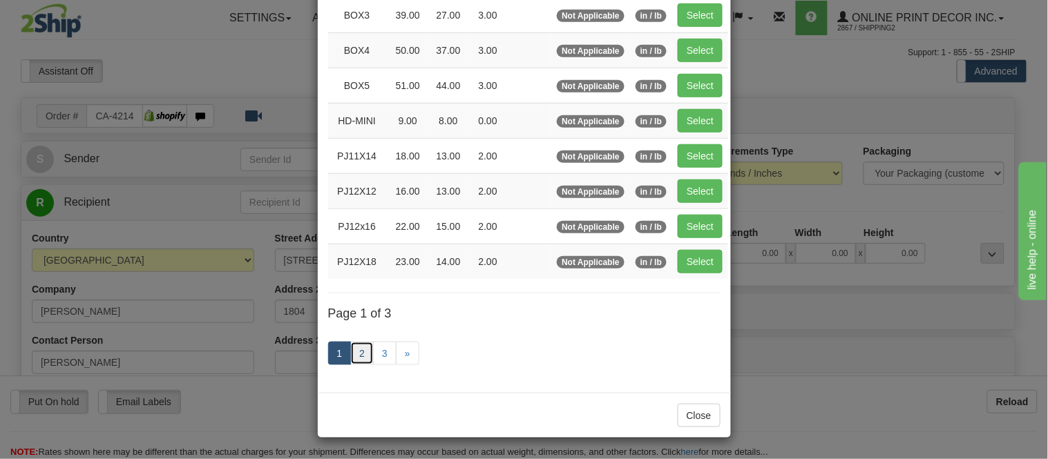
click at [363, 357] on link "2" at bounding box center [361, 353] width 23 height 23
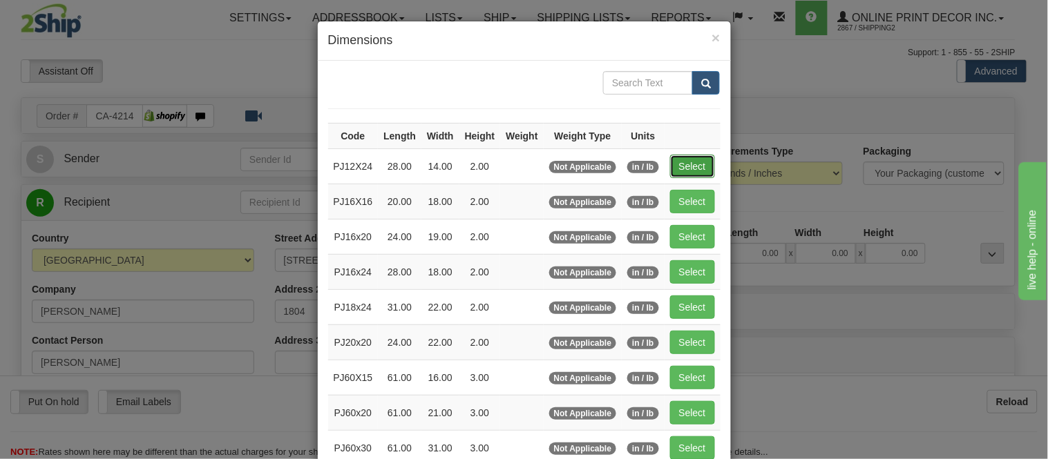
click at [679, 169] on button "Select" at bounding box center [692, 166] width 45 height 23
type input "PJ12X24"
type input "28.00"
type input "14.00"
type input "2.00"
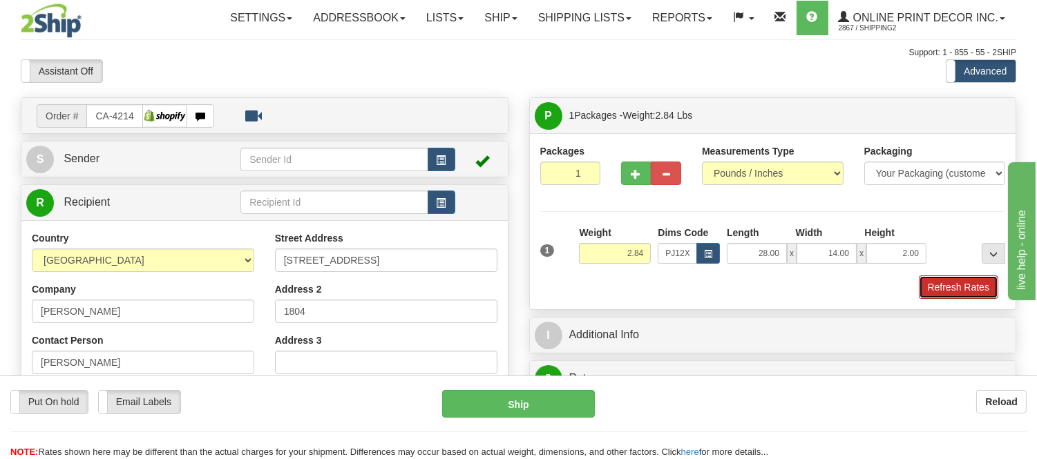
click at [961, 281] on button "Refresh Rates" at bounding box center [957, 287] width 79 height 23
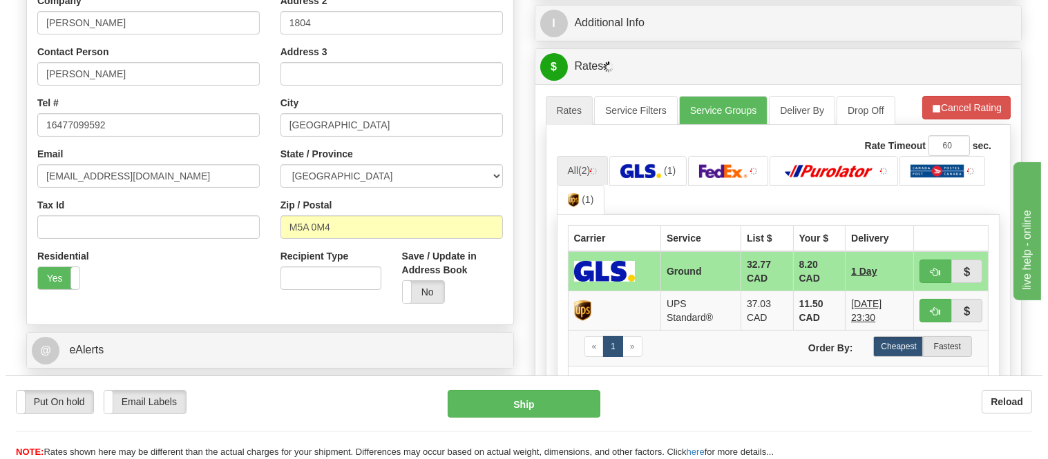
scroll to position [307, 0]
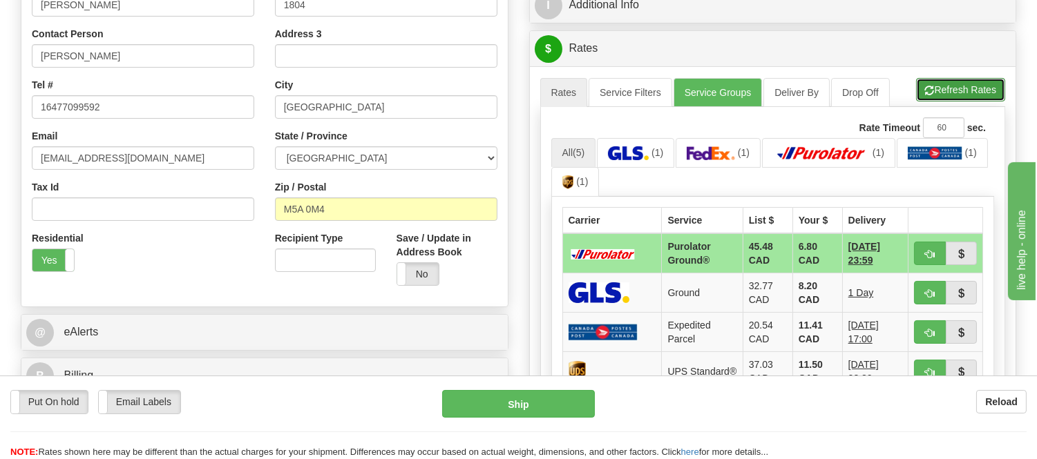
click at [930, 91] on span "button" at bounding box center [930, 90] width 10 height 9
click at [915, 262] on button "button" at bounding box center [930, 253] width 32 height 23
type input "260"
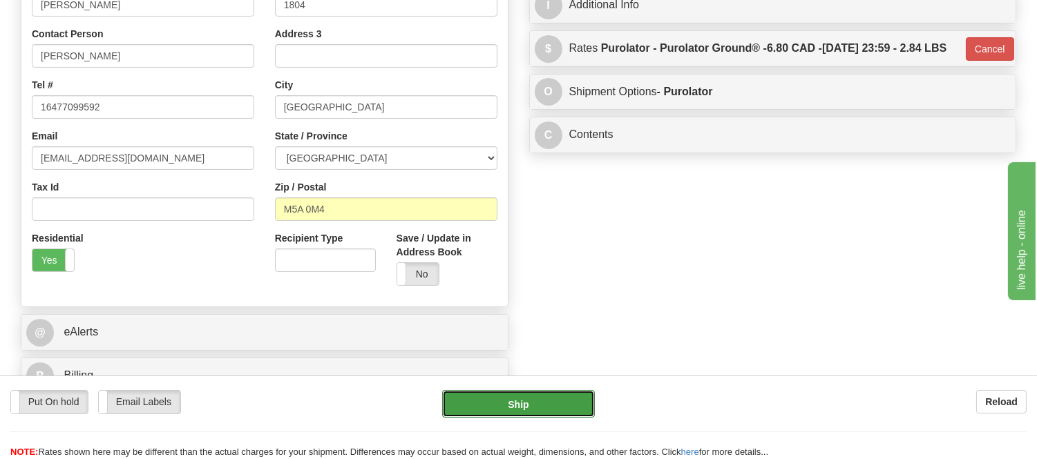
click at [528, 399] on button "Ship" at bounding box center [518, 404] width 152 height 28
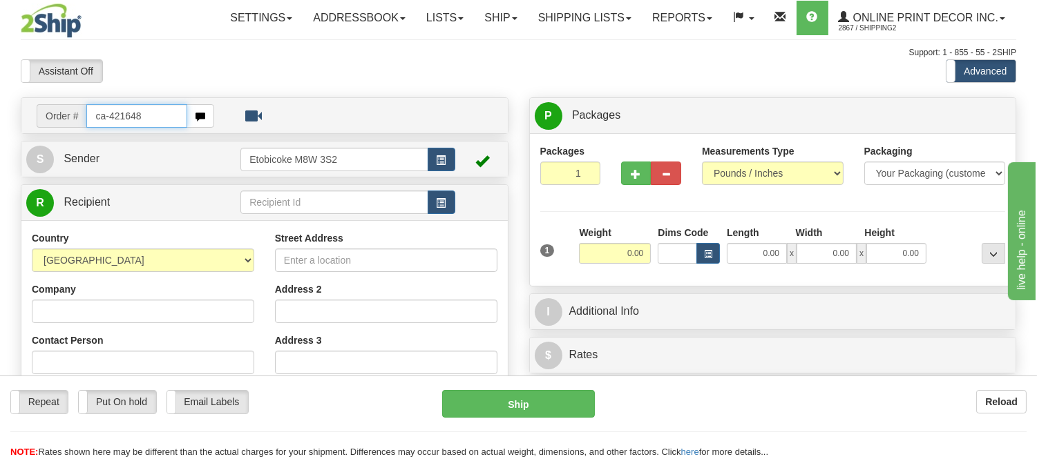
type input "ca-421648"
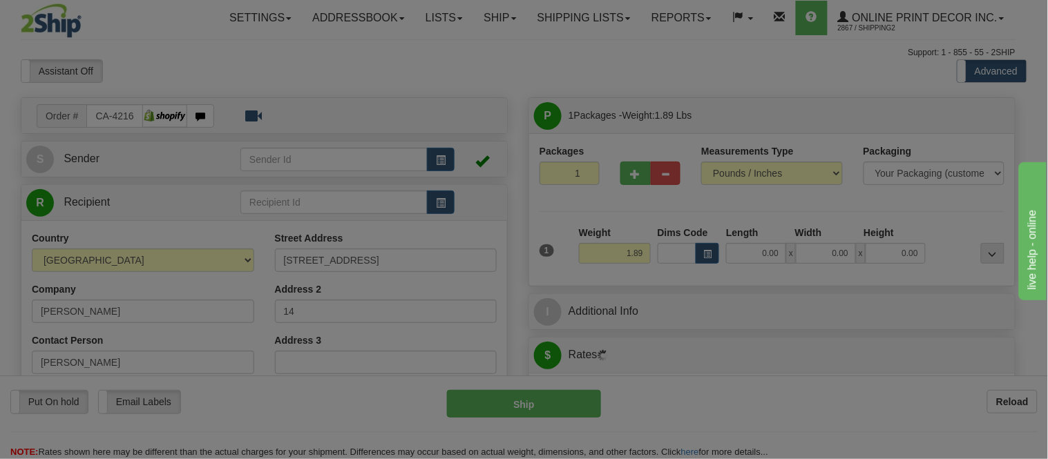
type input "GRANBY"
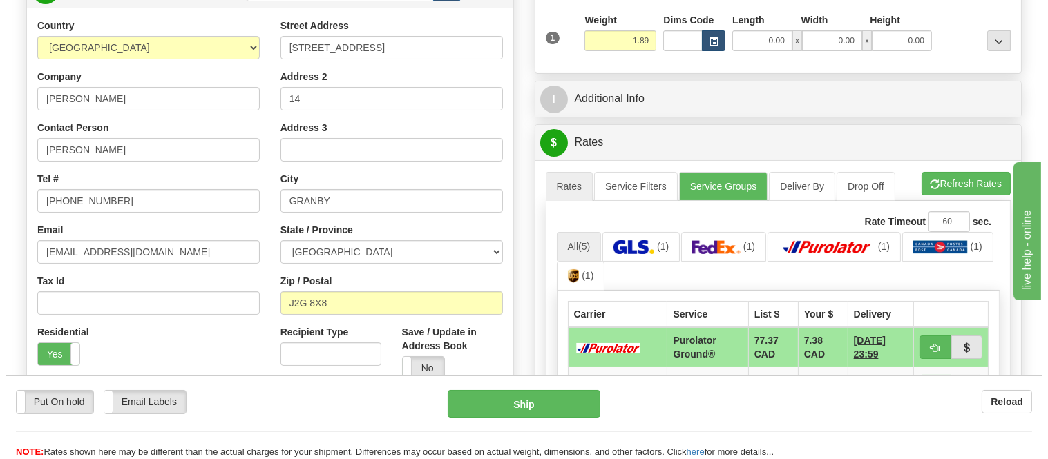
scroll to position [230, 0]
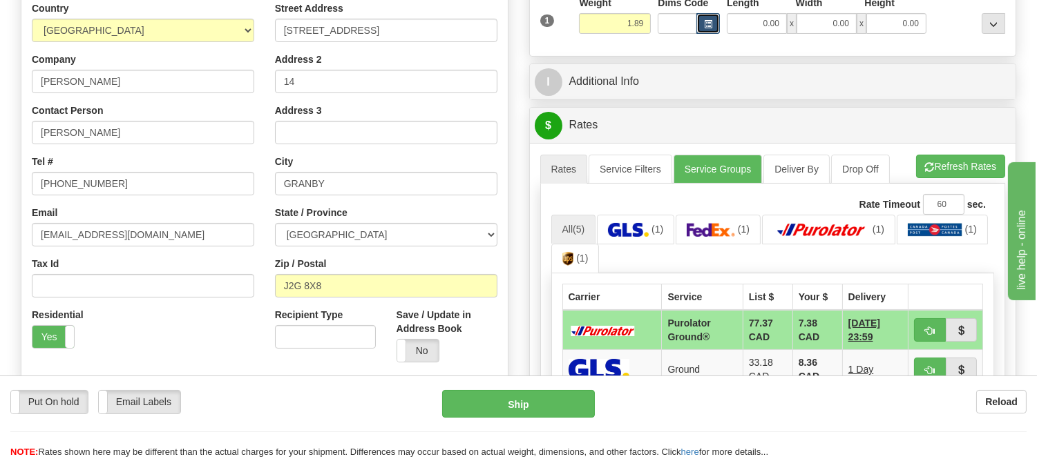
click at [713, 18] on button "button" at bounding box center [707, 23] width 23 height 21
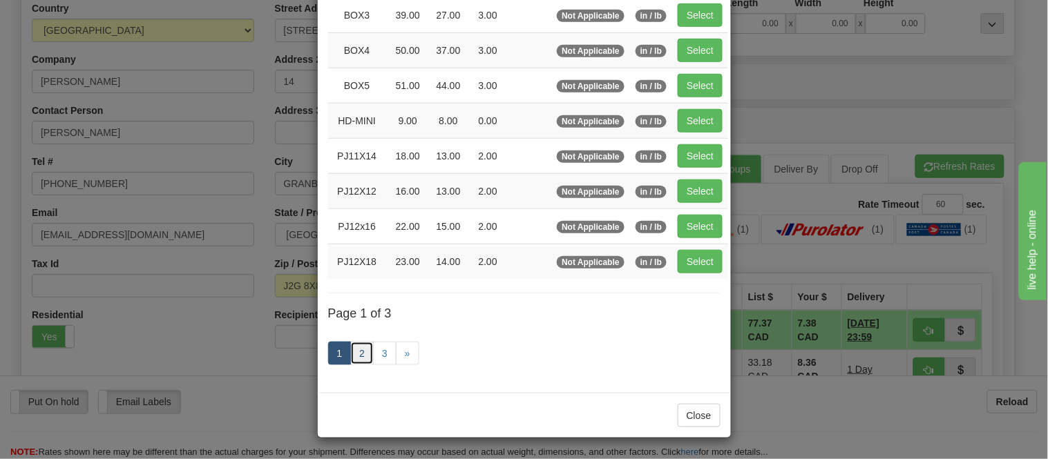
click at [354, 349] on link "2" at bounding box center [361, 353] width 23 height 23
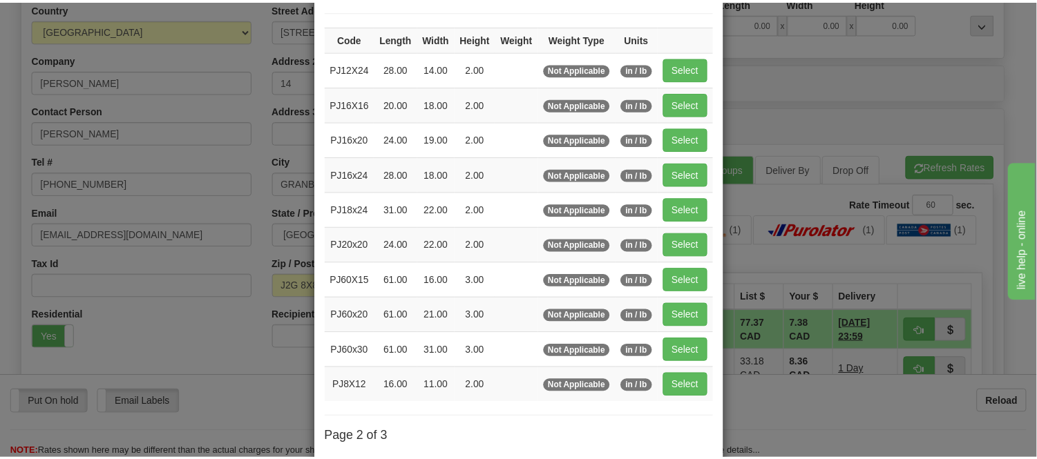
scroll to position [71, 0]
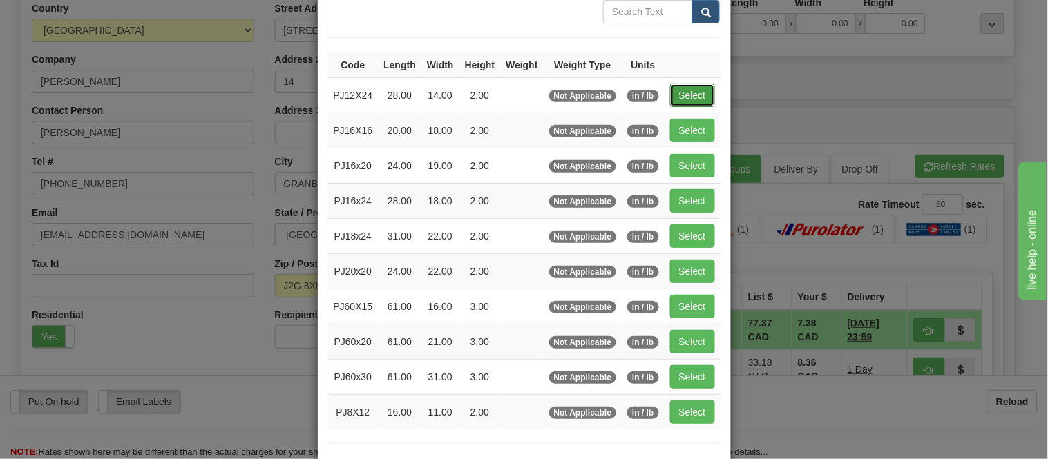
click at [693, 84] on button "Select" at bounding box center [692, 95] width 45 height 23
type input "PJ12X24"
type input "28.00"
type input "14.00"
type input "2.00"
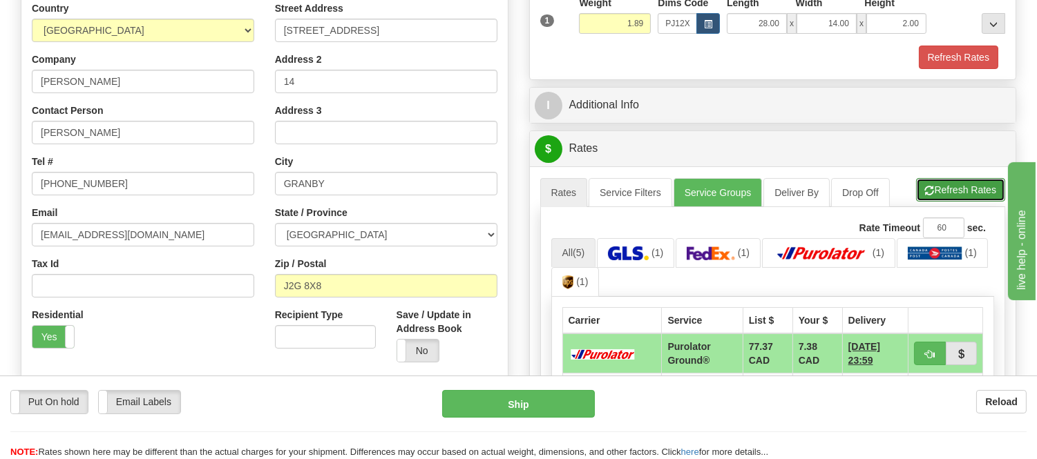
click at [935, 193] on button "Refresh Rates" at bounding box center [960, 189] width 89 height 23
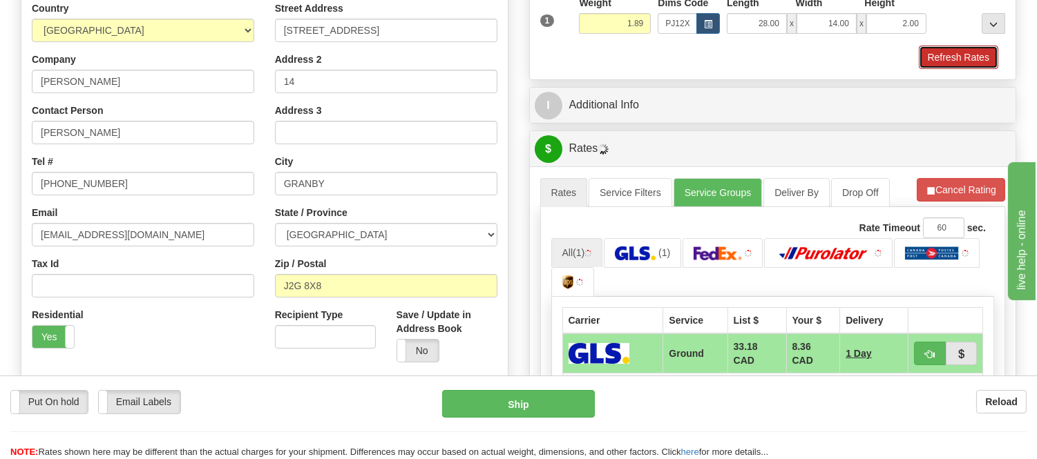
click at [944, 60] on button "Refresh Rates" at bounding box center [957, 57] width 79 height 23
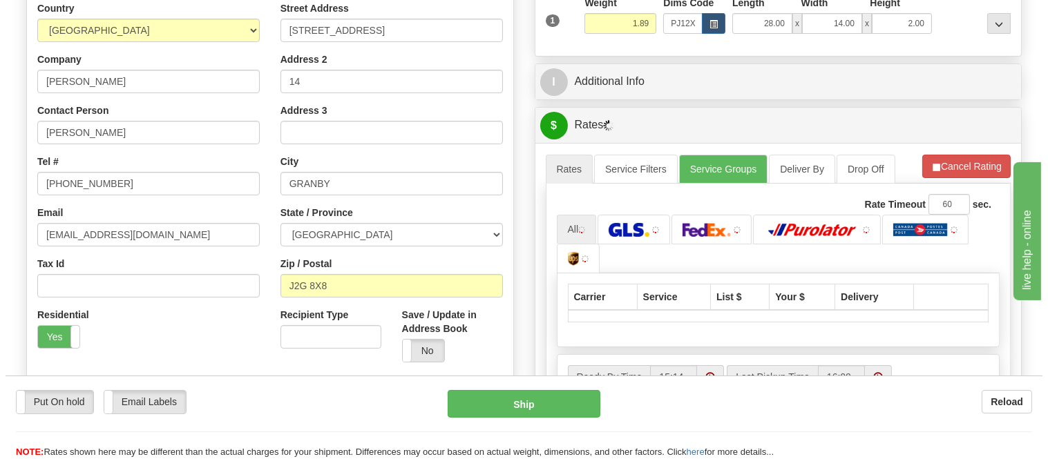
scroll to position [383, 0]
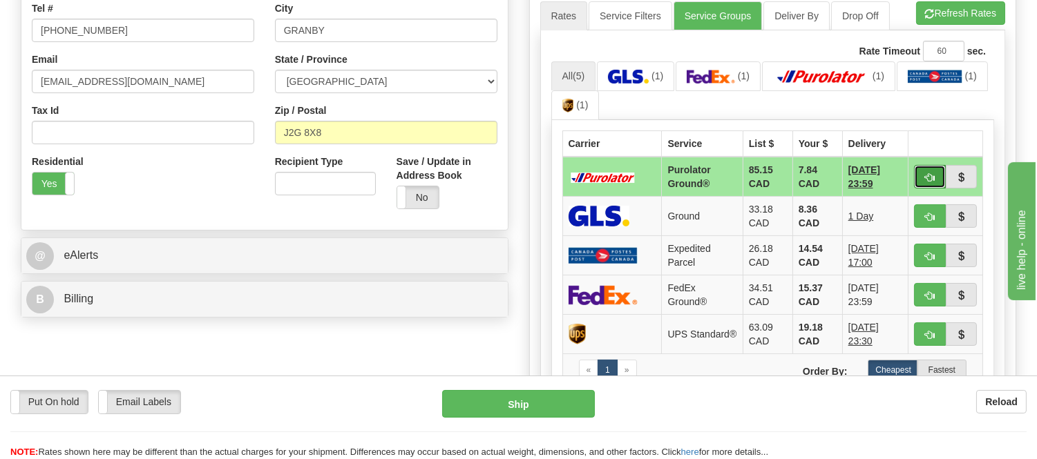
click at [916, 171] on button "button" at bounding box center [930, 176] width 32 height 23
type input "260"
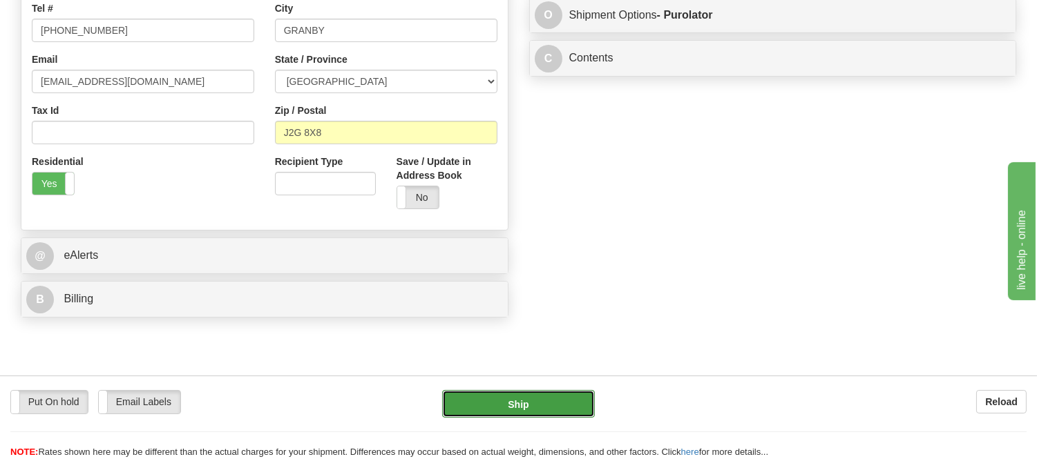
click at [489, 396] on button "Ship" at bounding box center [518, 404] width 152 height 28
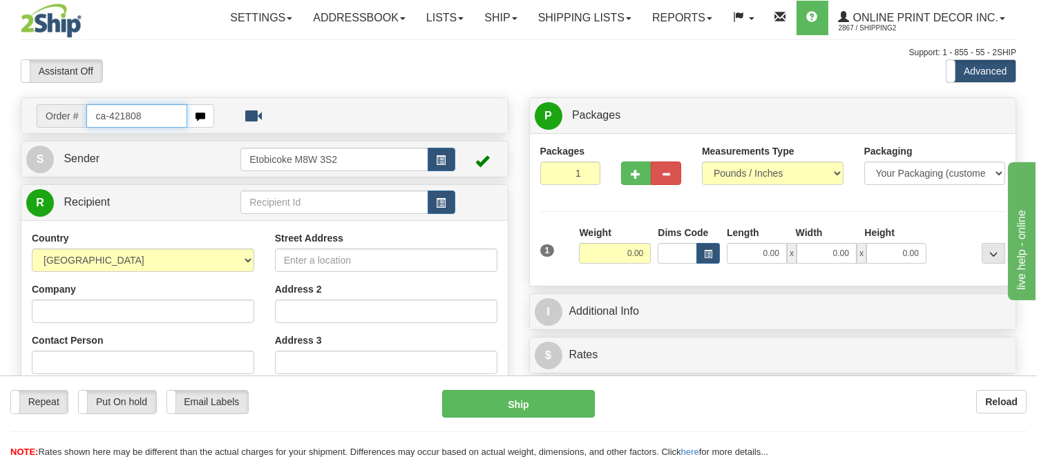
type input "ca-421808"
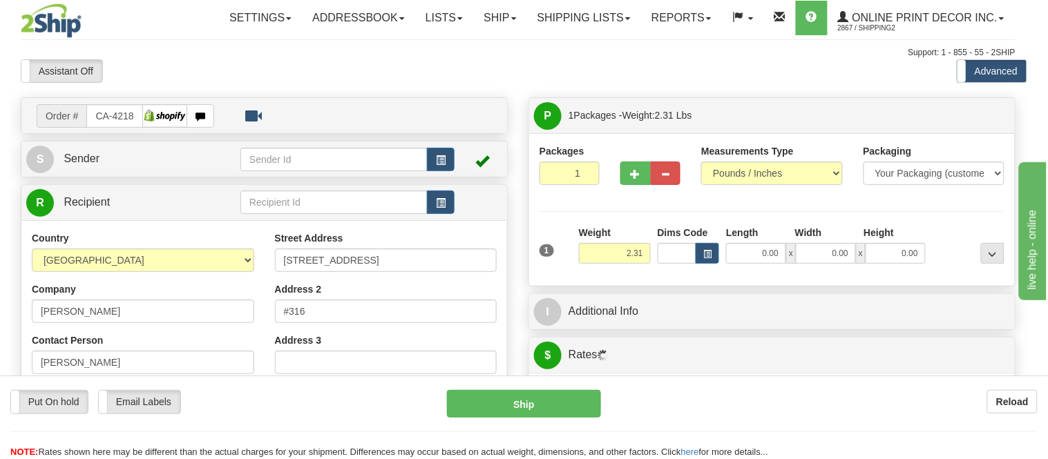
type input "BRACEBRIDGE"
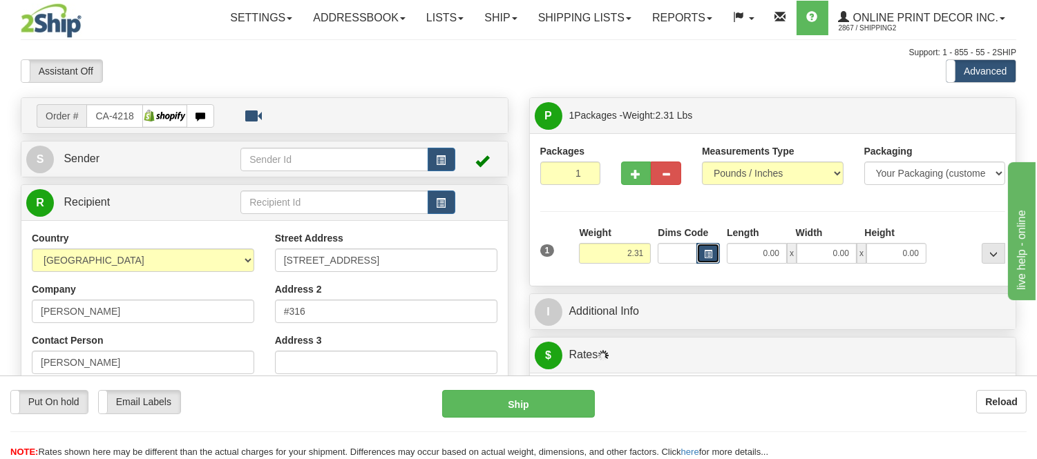
click at [717, 246] on button "button" at bounding box center [707, 253] width 23 height 21
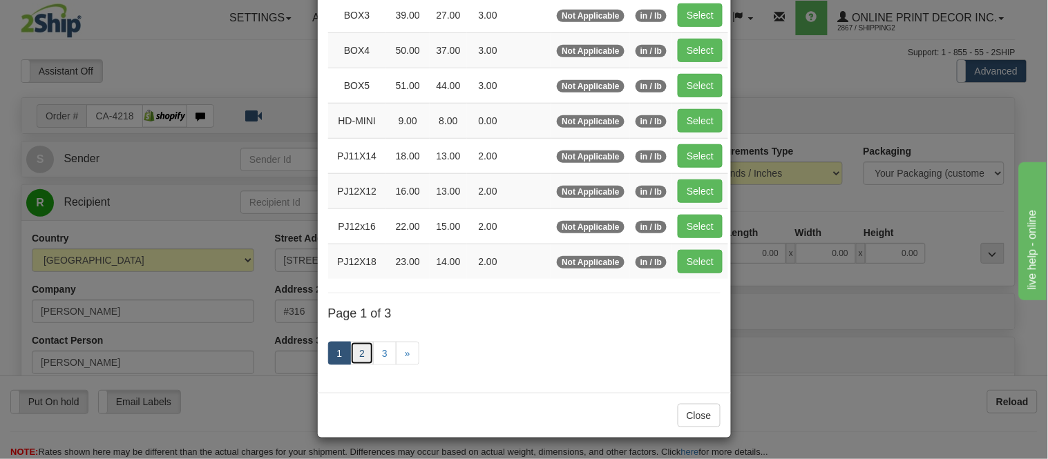
click at [354, 351] on link "2" at bounding box center [361, 353] width 23 height 23
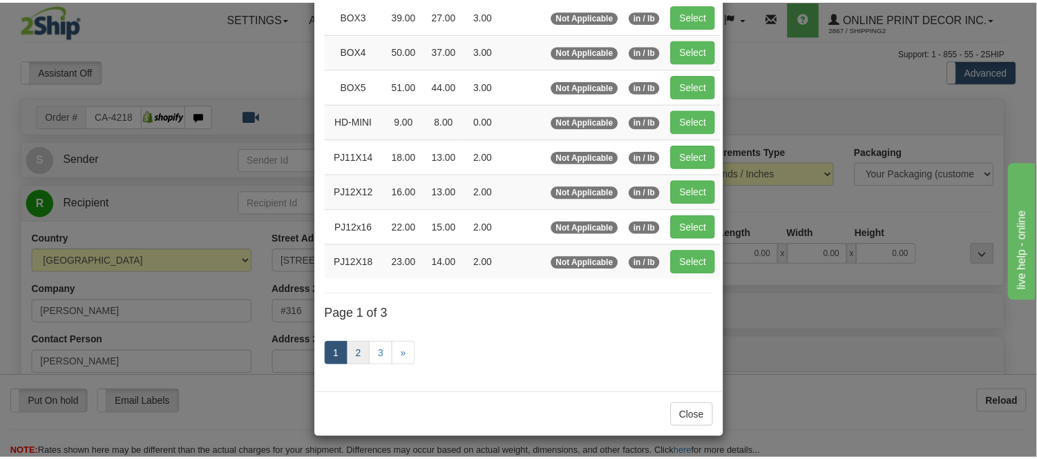
scroll to position [224, 0]
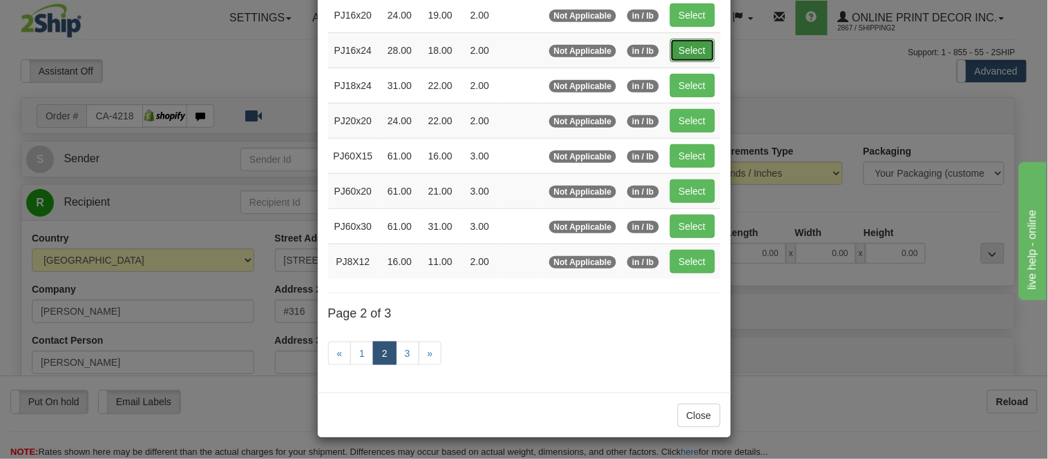
click at [684, 47] on button "Select" at bounding box center [692, 50] width 45 height 23
type input "PJ16x24"
type input "28.00"
type input "18.00"
type input "2.00"
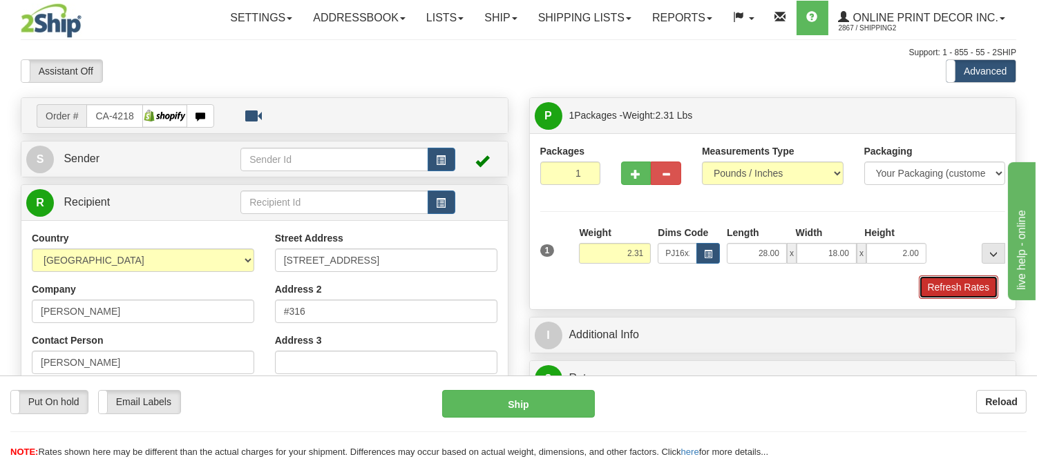
click at [950, 291] on button "Refresh Rates" at bounding box center [957, 287] width 79 height 23
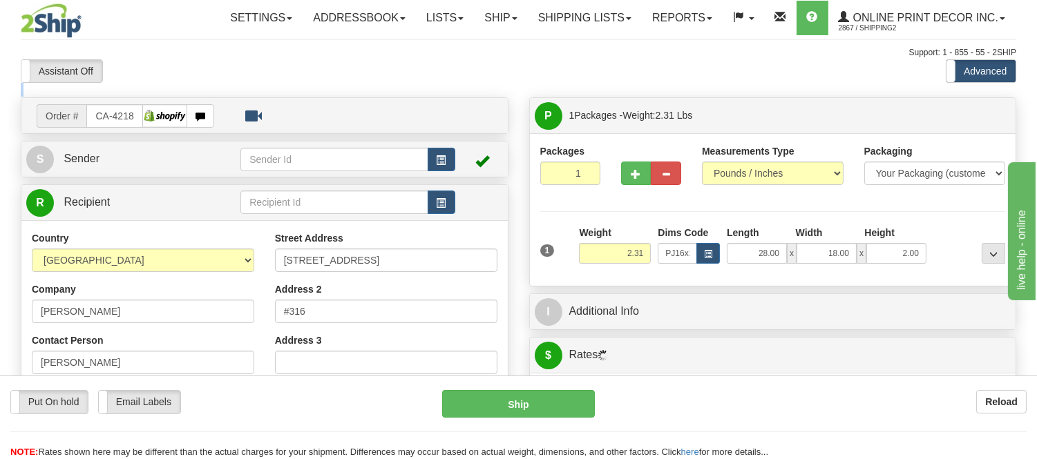
drag, startPoint x: 1029, startPoint y: 68, endPoint x: 1039, endPoint y: 135, distance: 68.4
click at [1036, 135] on html "Training Course Close Toggle navigation Settings Shipping Preferences New Sende…" at bounding box center [518, 229] width 1037 height 459
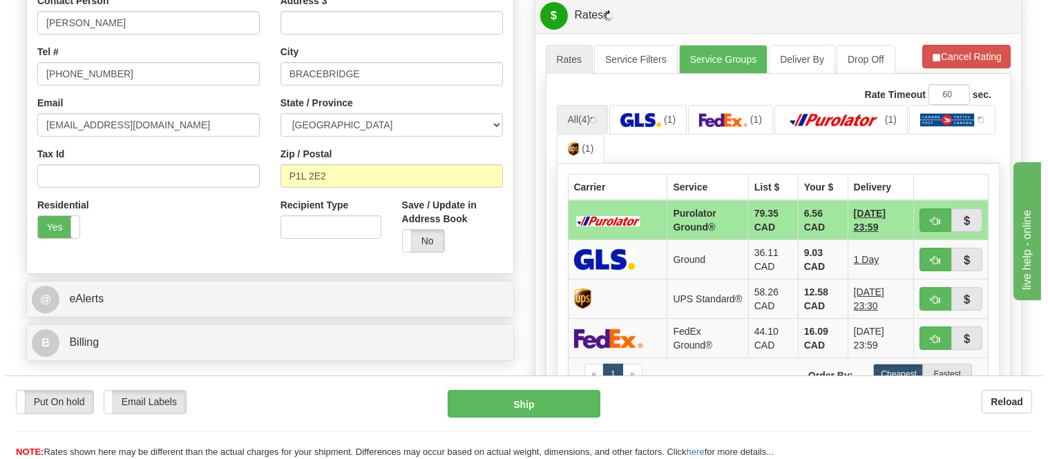
scroll to position [365, 0]
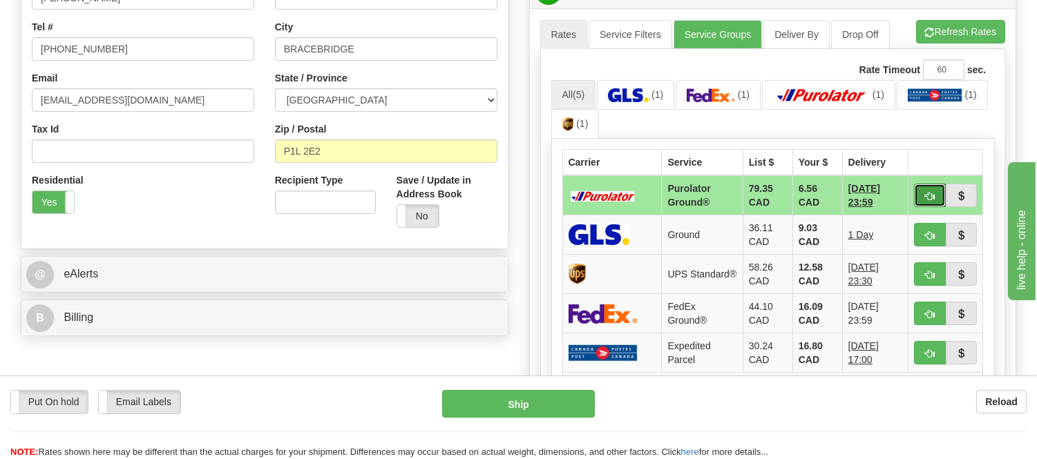
click at [922, 193] on button "button" at bounding box center [930, 195] width 32 height 23
type input "260"
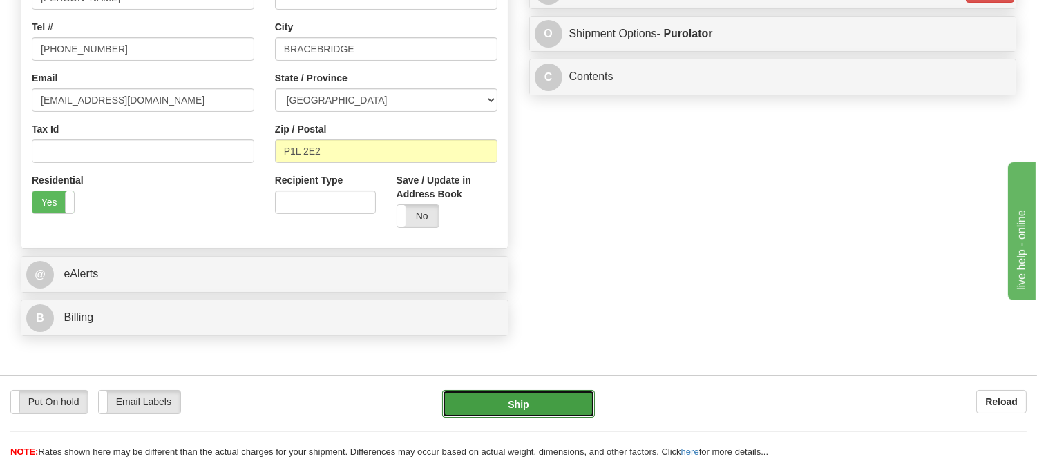
click at [539, 418] on button "Ship" at bounding box center [518, 404] width 152 height 28
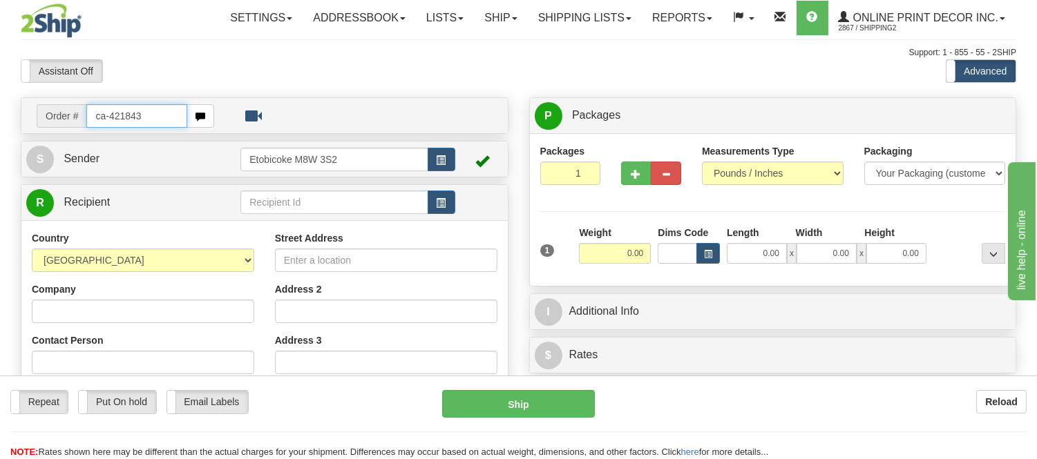
type input "ca-421843"
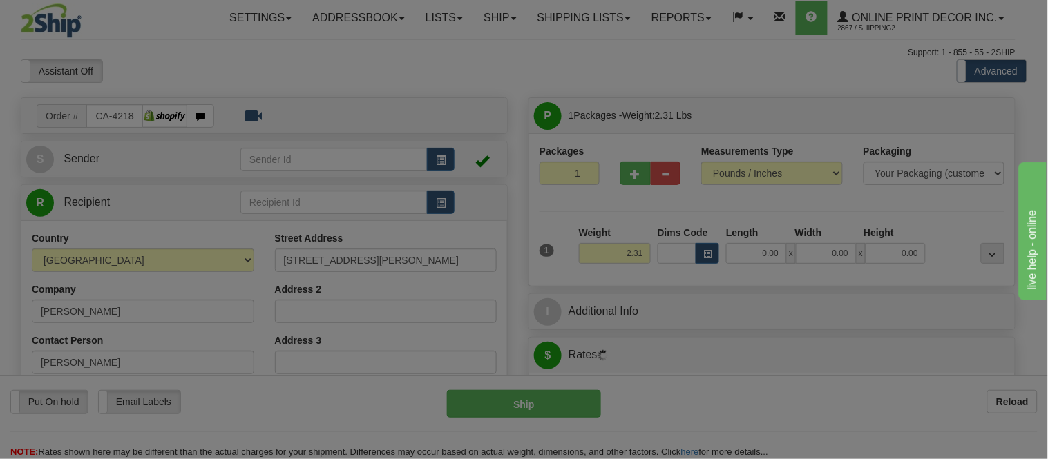
type input "[GEOGRAPHIC_DATA]"
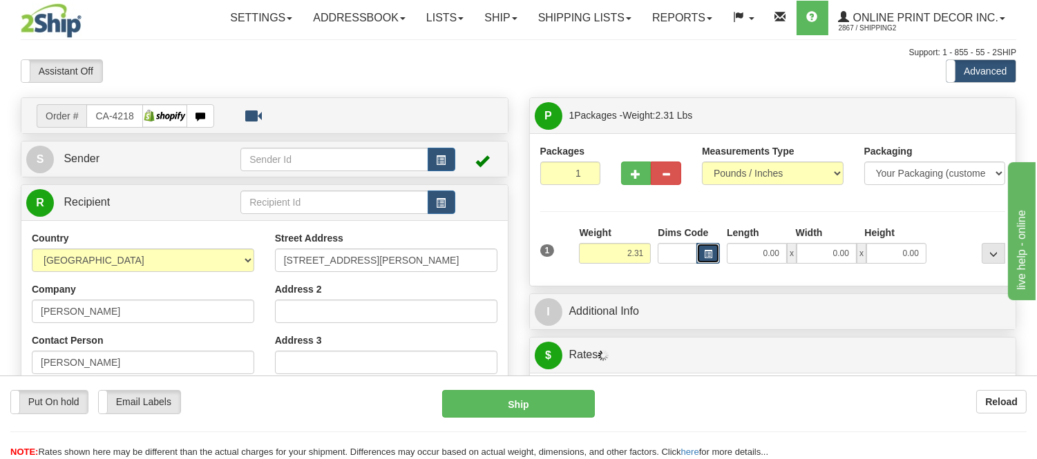
click at [712, 253] on button "button" at bounding box center [707, 253] width 23 height 21
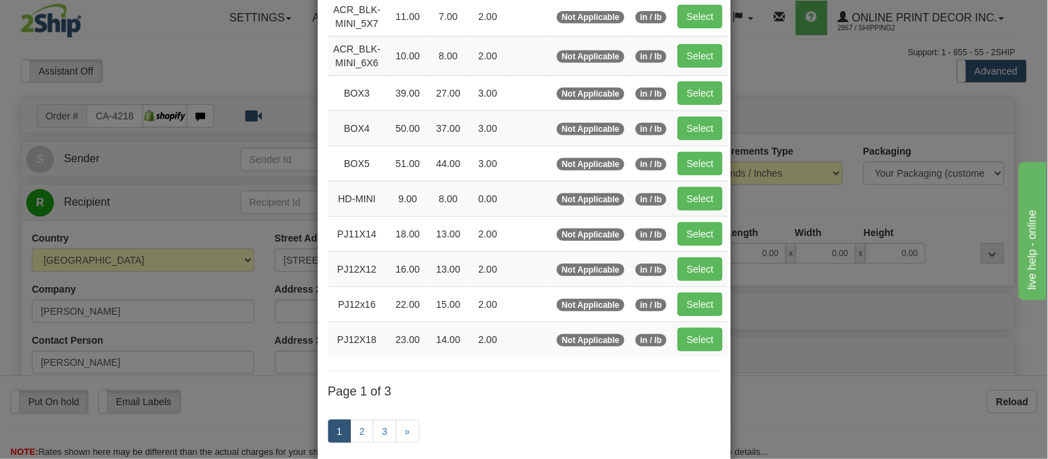
scroll to position [153, 0]
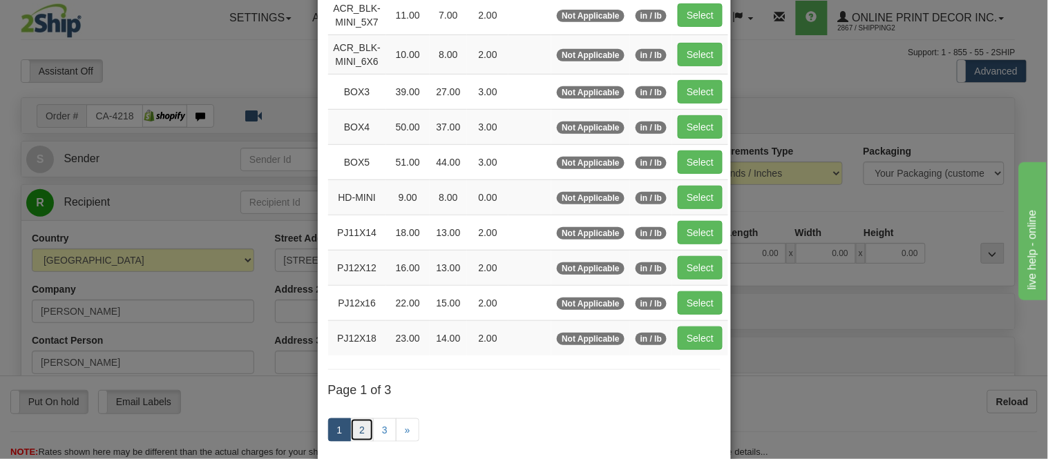
click at [350, 433] on link "2" at bounding box center [361, 429] width 23 height 23
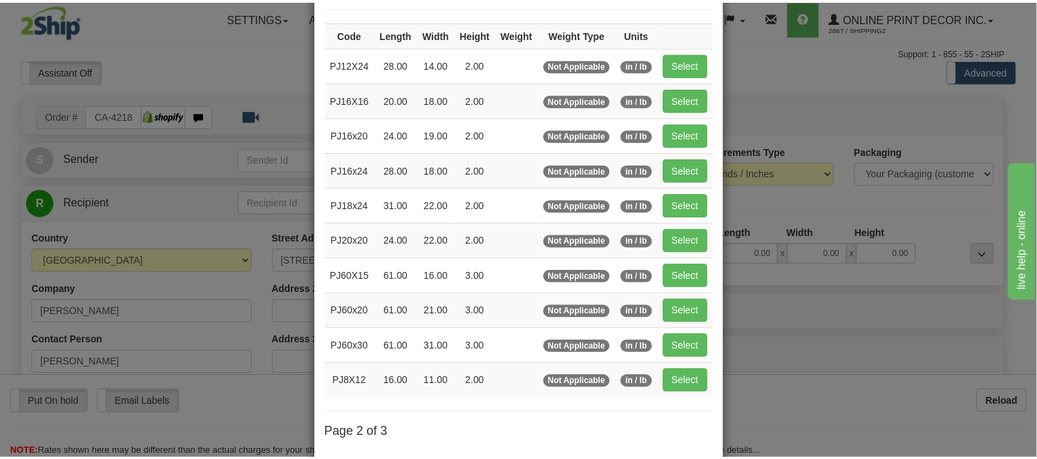
scroll to position [77, 0]
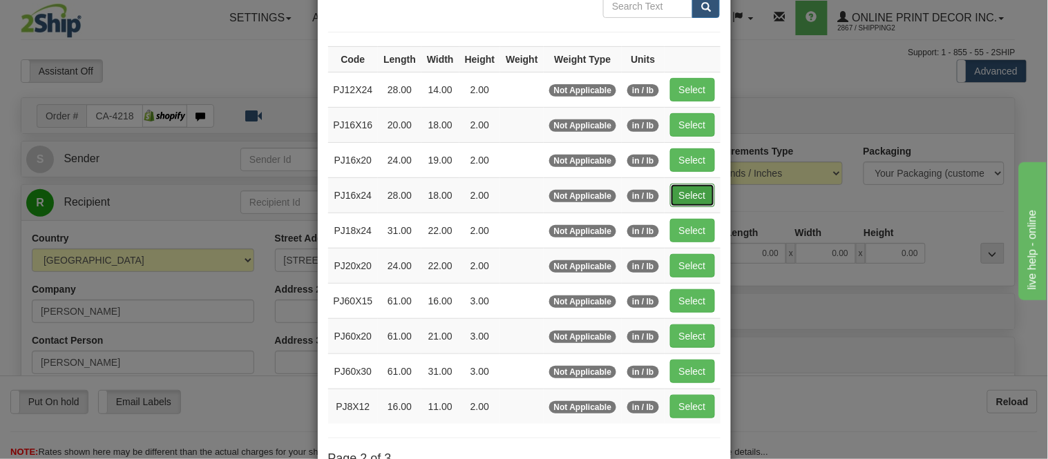
click at [701, 190] on button "Select" at bounding box center [692, 195] width 45 height 23
type input "PJ16x24"
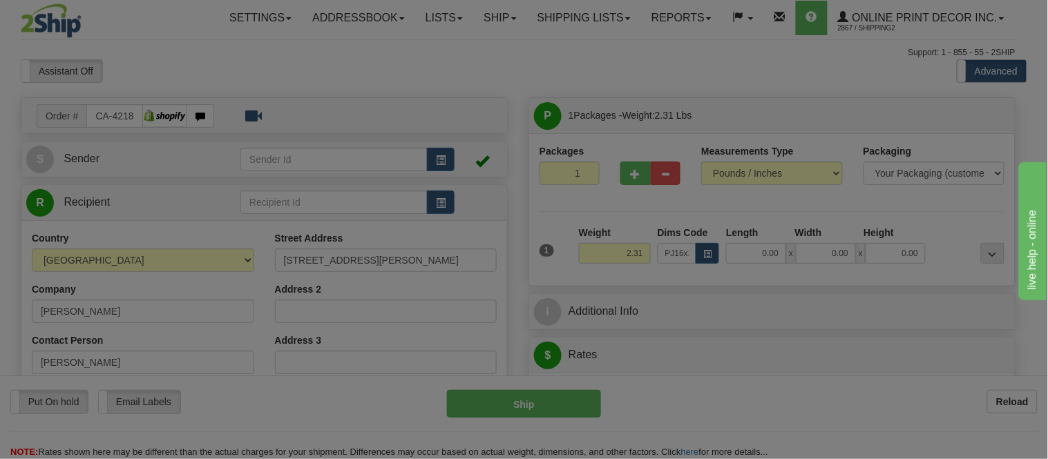
type input "28.00"
type input "18.00"
type input "2.00"
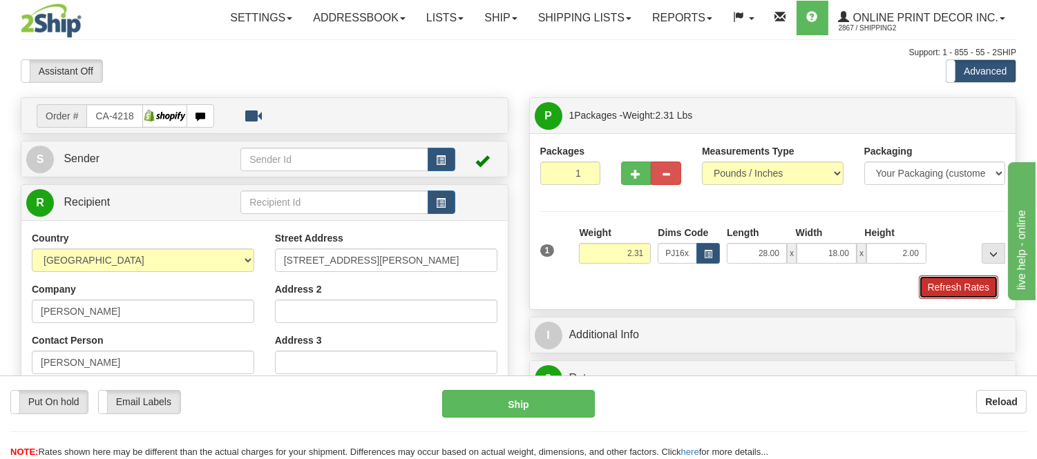
click at [936, 286] on button "Refresh Rates" at bounding box center [957, 287] width 79 height 23
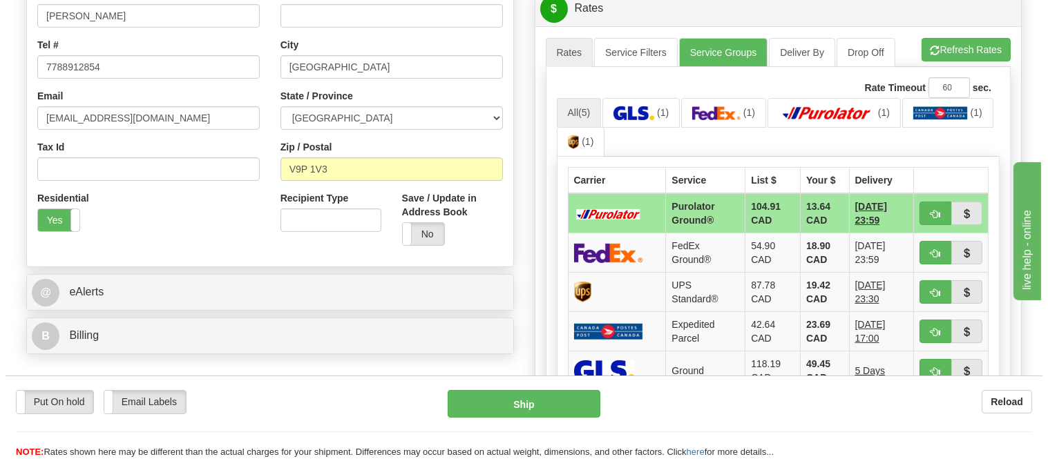
scroll to position [383, 0]
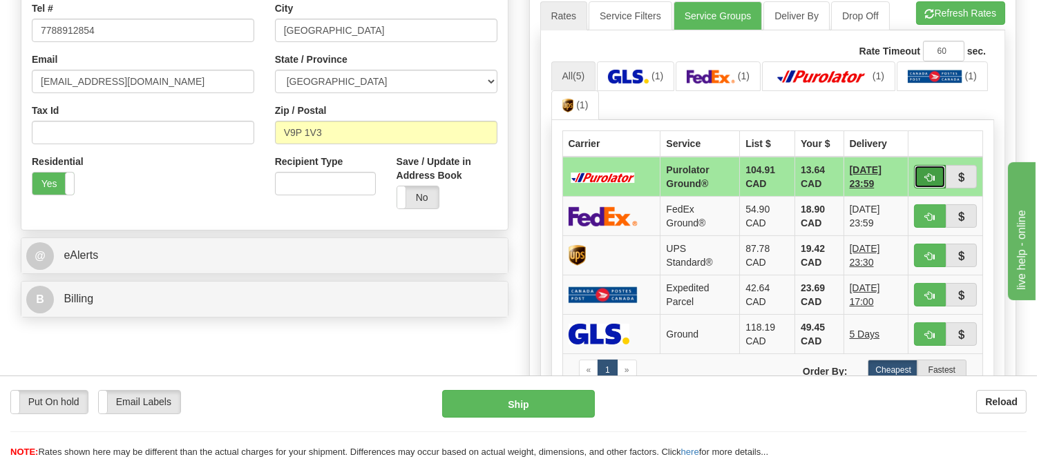
click at [923, 170] on button "button" at bounding box center [930, 176] width 32 height 23
type input "260"
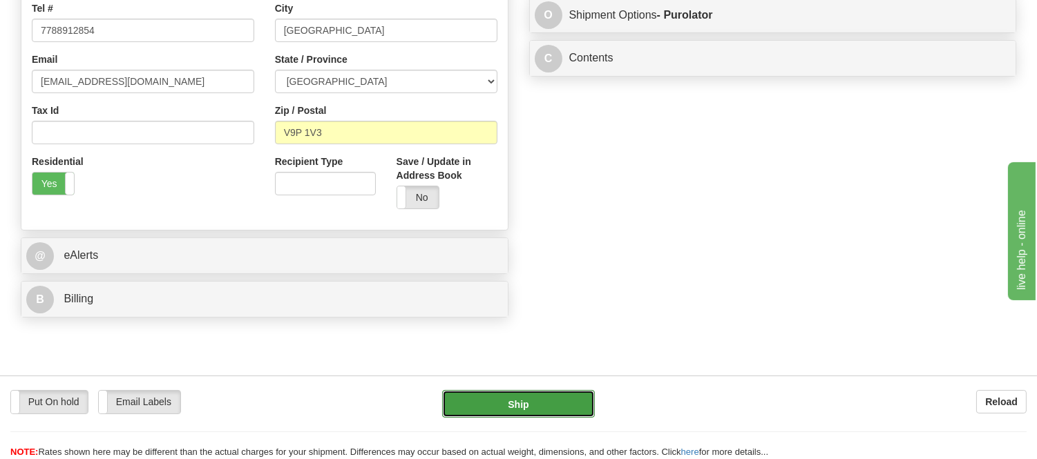
click at [544, 408] on button "Ship" at bounding box center [518, 404] width 152 height 28
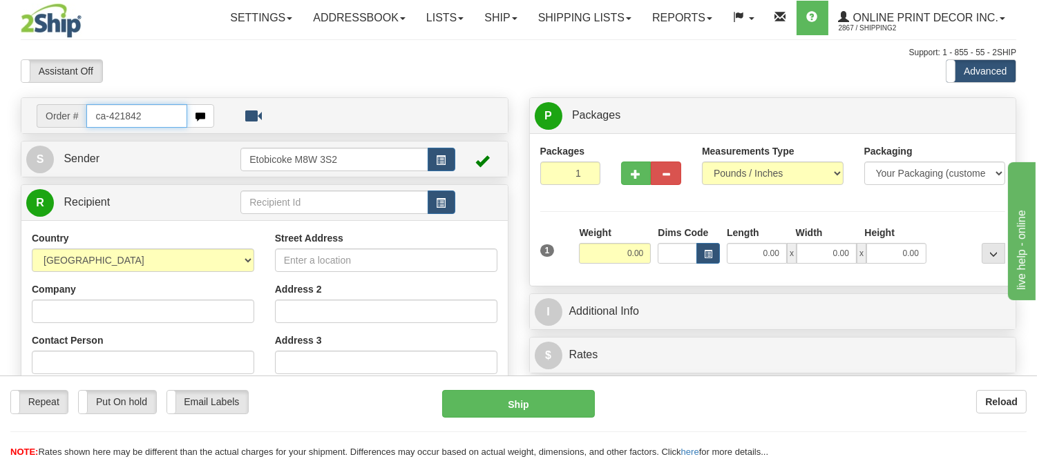
type input "ca-421842"
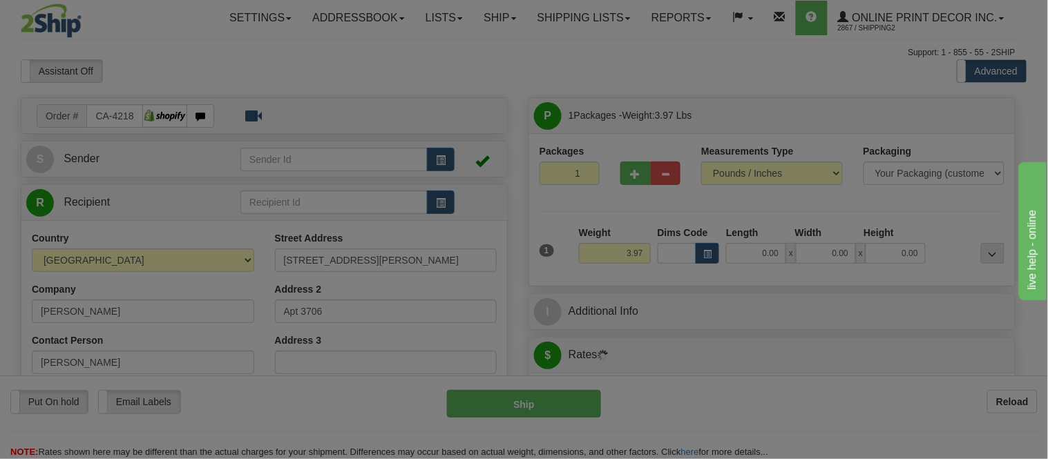
type input "VANCOUVER"
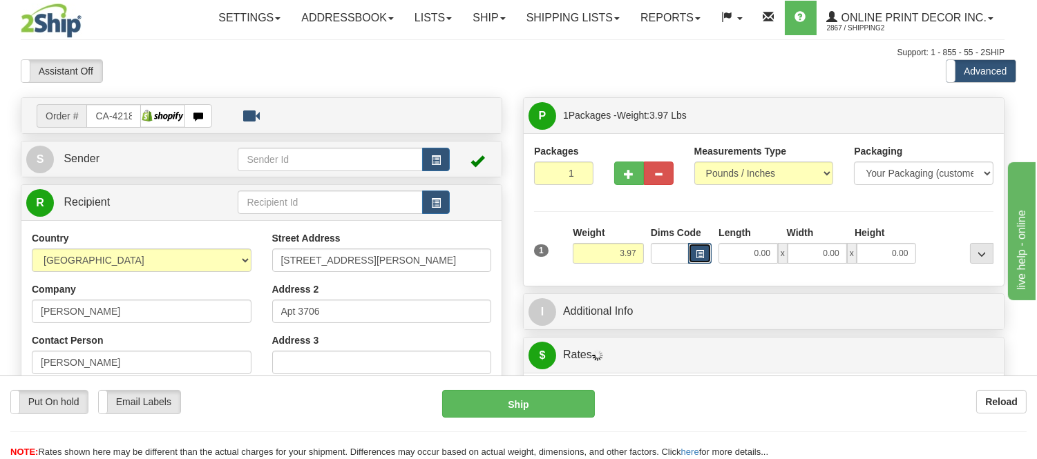
click at [704, 252] on span "button" at bounding box center [699, 255] width 8 height 8
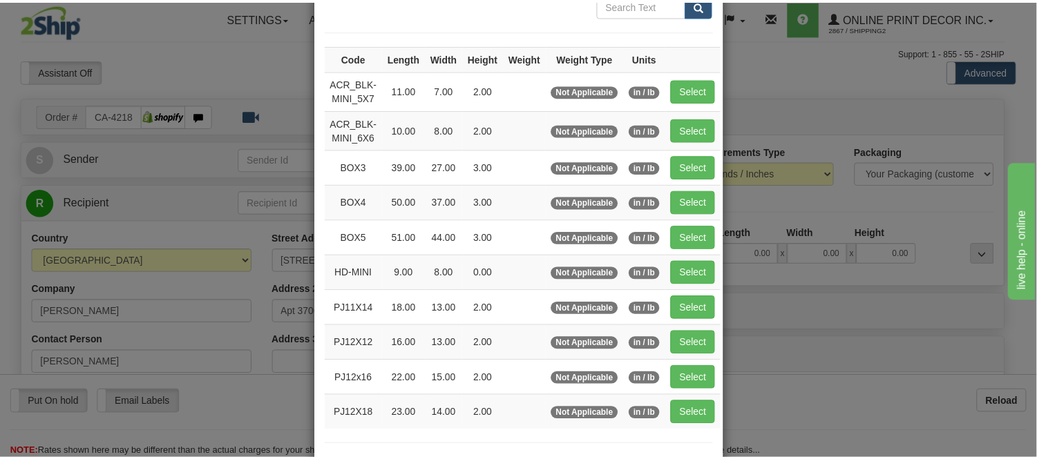
scroll to position [153, 0]
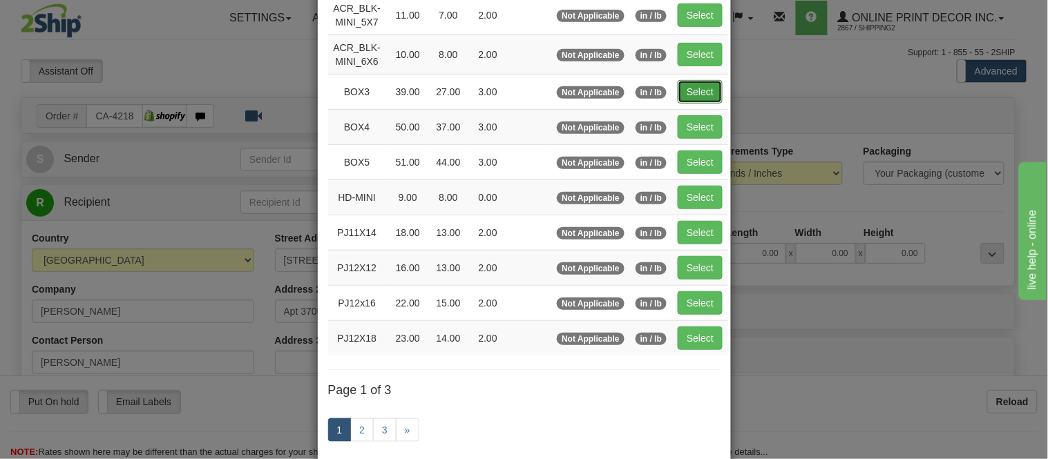
click at [685, 90] on button "Select" at bounding box center [699, 91] width 45 height 23
type input "BOX3"
type input "39.00"
type input "27.00"
type input "3.00"
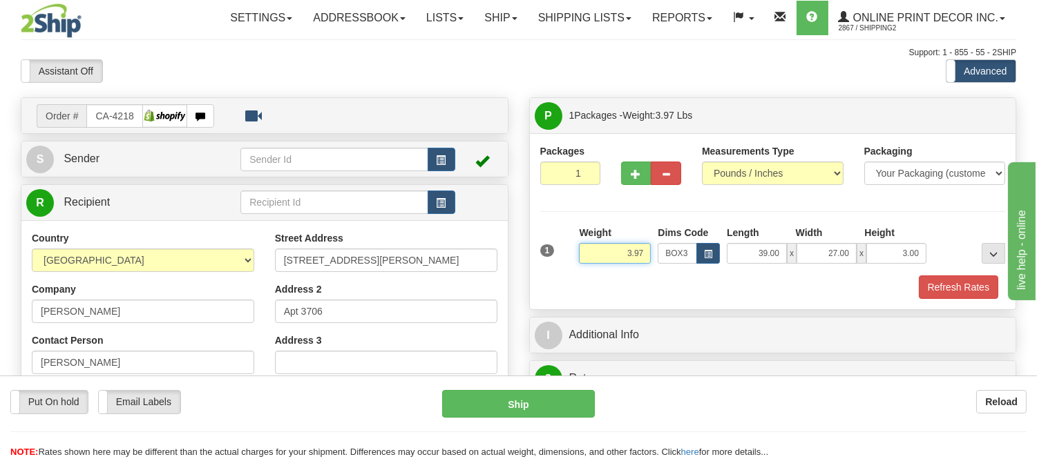
drag, startPoint x: 645, startPoint y: 256, endPoint x: 574, endPoint y: 263, distance: 71.5
click at [574, 263] on div "1 Weight 3.97 Dims Code BOX3" at bounding box center [773, 250] width 472 height 49
type input "8.98"
click at [983, 282] on button "Refresh Rates" at bounding box center [957, 287] width 79 height 23
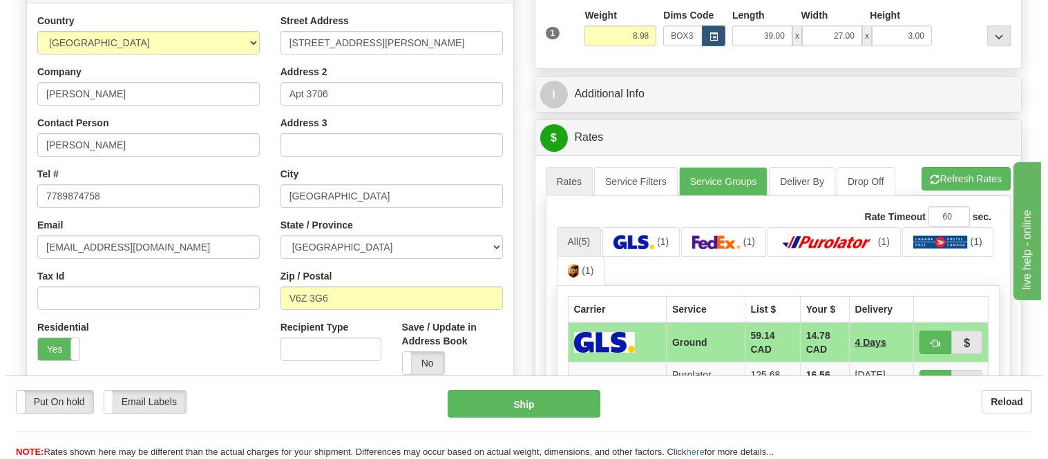
scroll to position [307, 0]
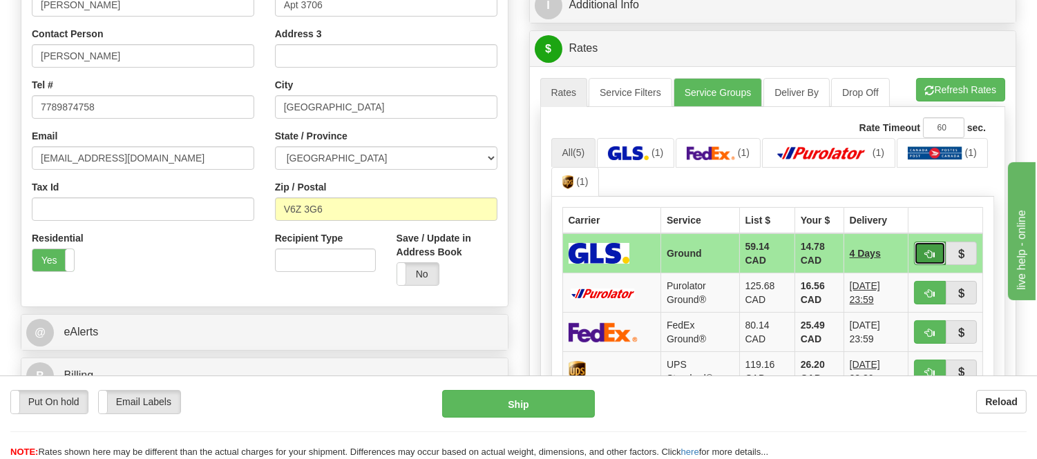
click at [929, 258] on span "button" at bounding box center [930, 254] width 10 height 9
type input "1"
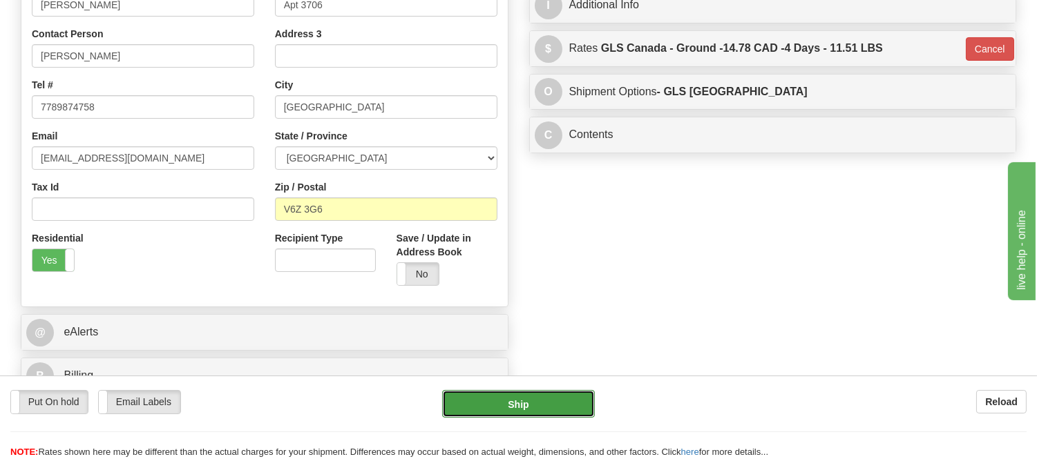
click at [543, 405] on button "Ship" at bounding box center [518, 404] width 152 height 28
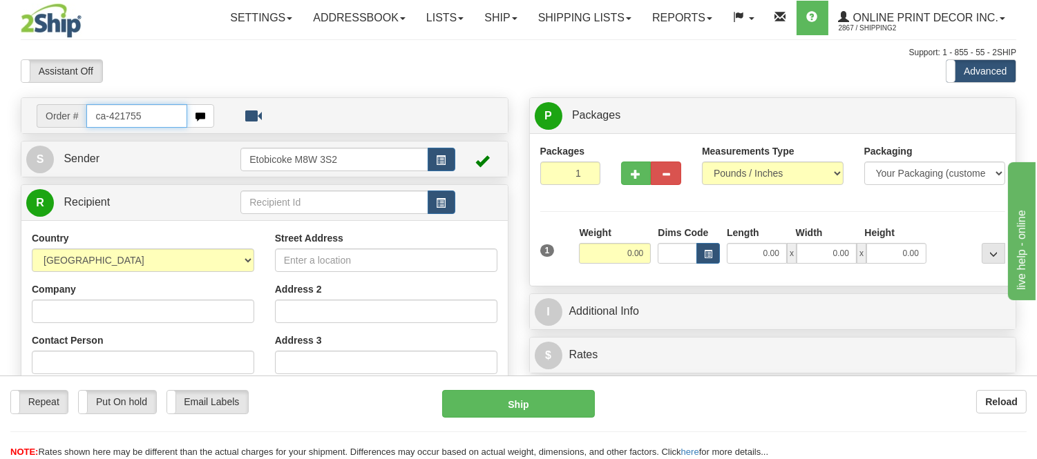
type input "ca-421755"
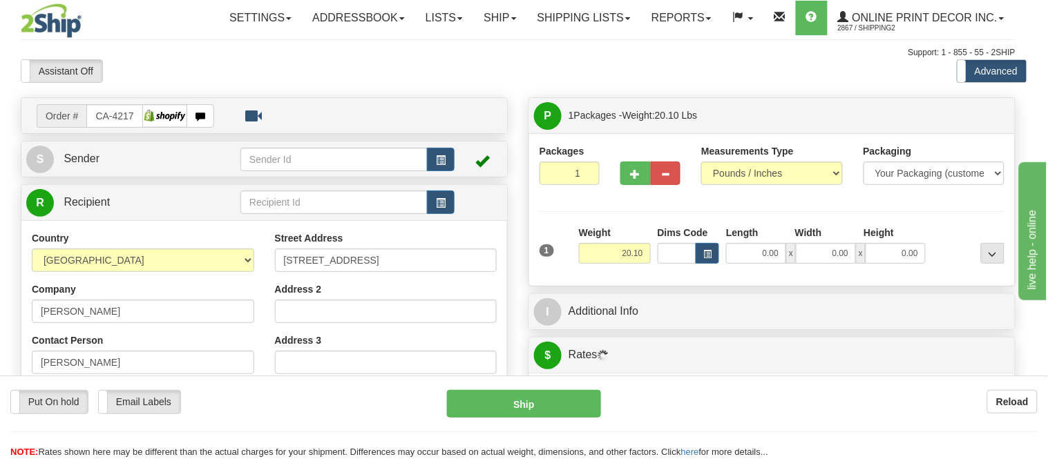
type input "SALT SPRING ISLAND"
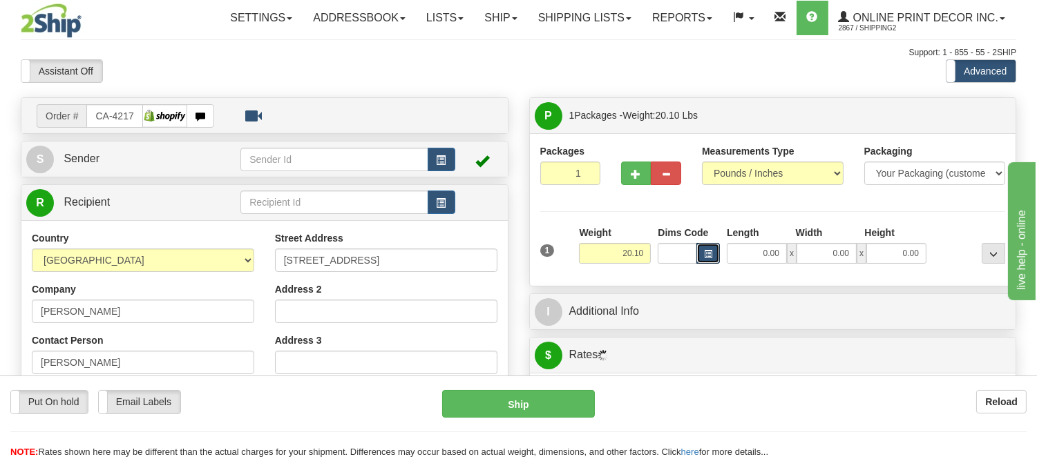
click at [709, 260] on button "button" at bounding box center [707, 253] width 23 height 21
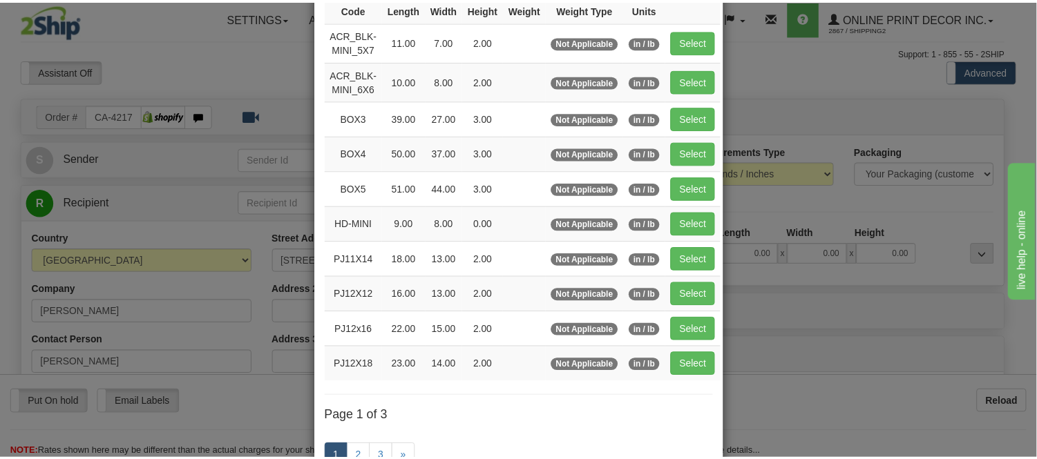
scroll to position [153, 0]
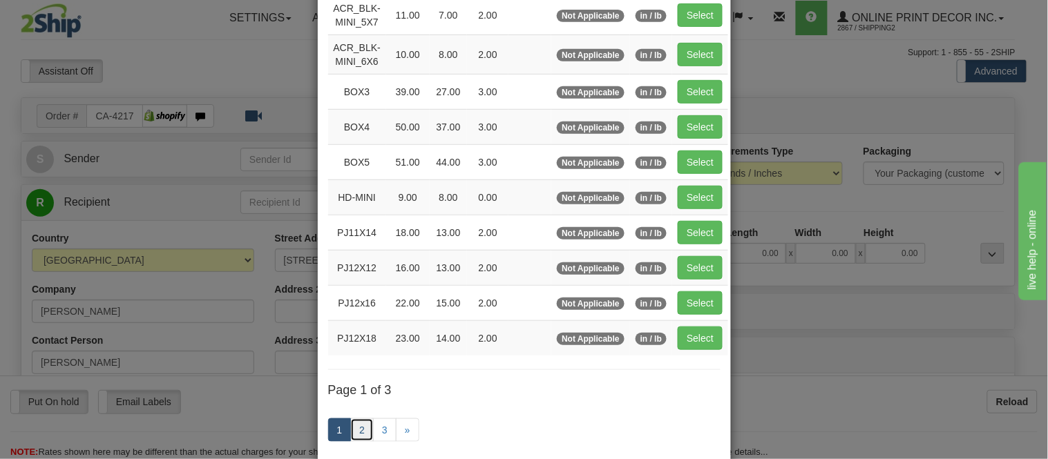
click at [356, 430] on link "2" at bounding box center [361, 429] width 23 height 23
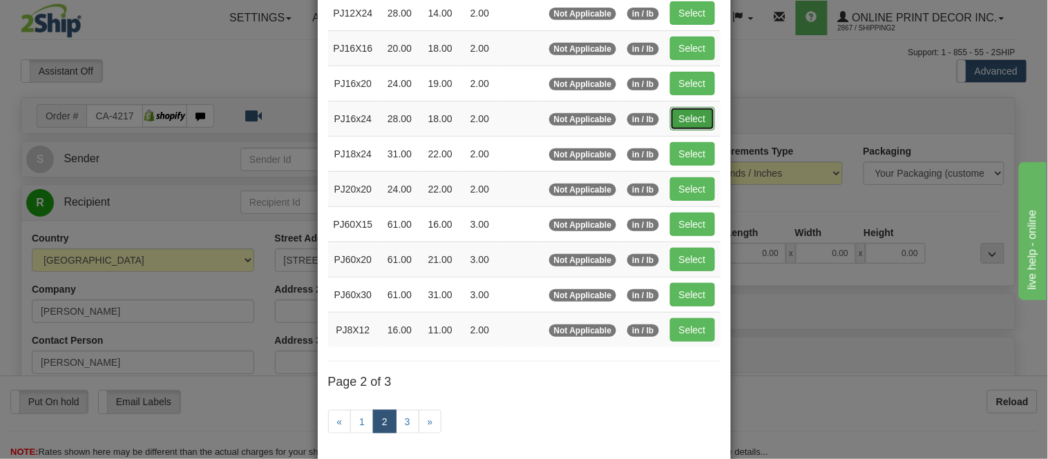
click at [698, 118] on button "Select" at bounding box center [692, 118] width 45 height 23
type input "PJ16x24"
type input "28.00"
type input "18.00"
type input "2.00"
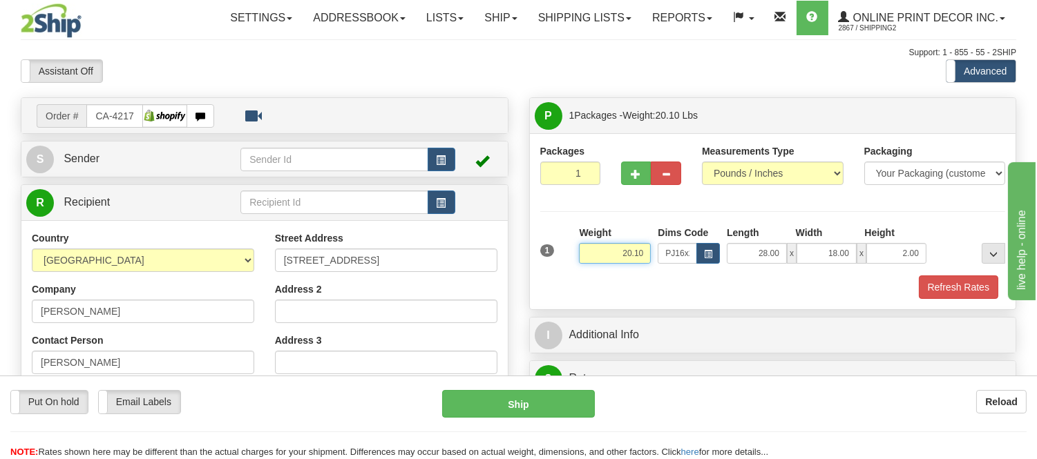
drag, startPoint x: 643, startPoint y: 251, endPoint x: 590, endPoint y: 271, distance: 56.8
click at [590, 271] on div "Weight 20.10" at bounding box center [614, 250] width 79 height 48
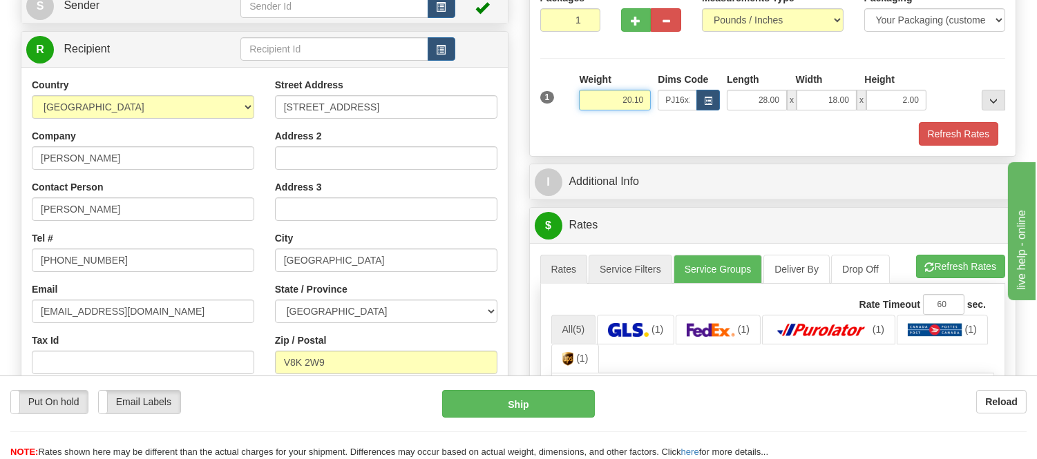
scroll to position [77, 0]
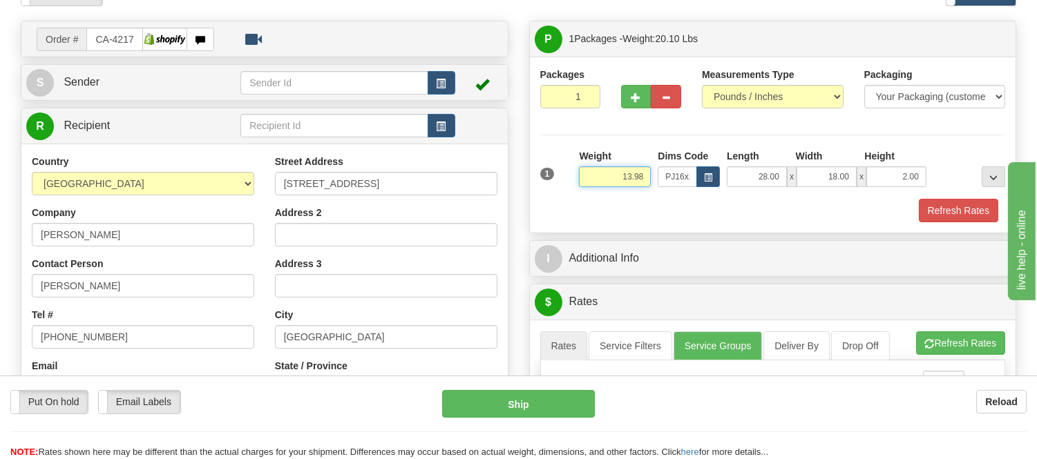
type input "13.98"
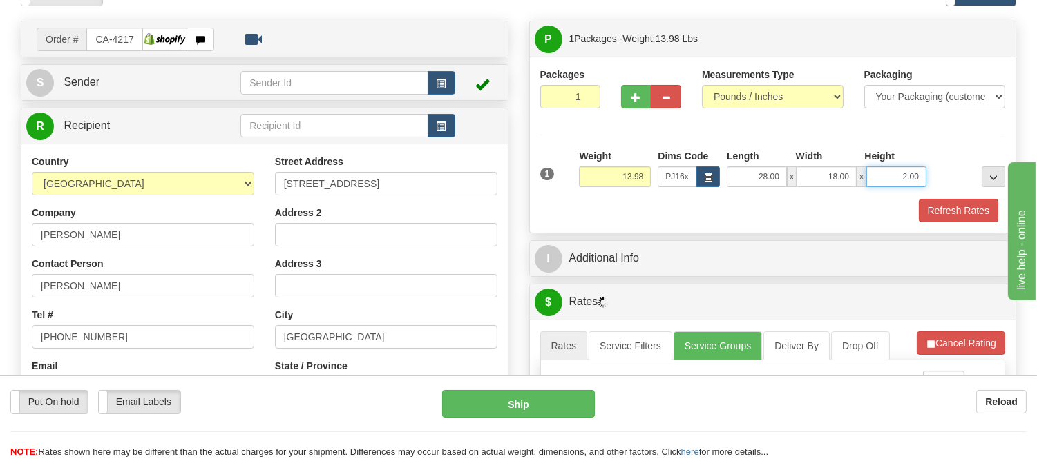
drag, startPoint x: 921, startPoint y: 176, endPoint x: 865, endPoint y: 184, distance: 56.5
click at [865, 184] on div "28.00 x 18.00 x 2.00" at bounding box center [827, 176] width 200 height 21
click button "Delete" at bounding box center [0, 0] width 0 height 0
type input "6.00"
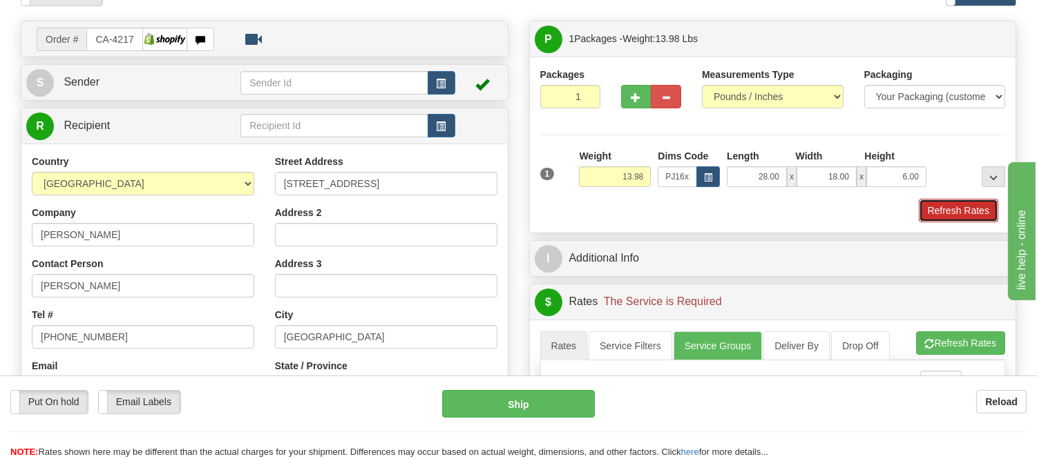
click at [971, 210] on button "Refresh Rates" at bounding box center [957, 210] width 79 height 23
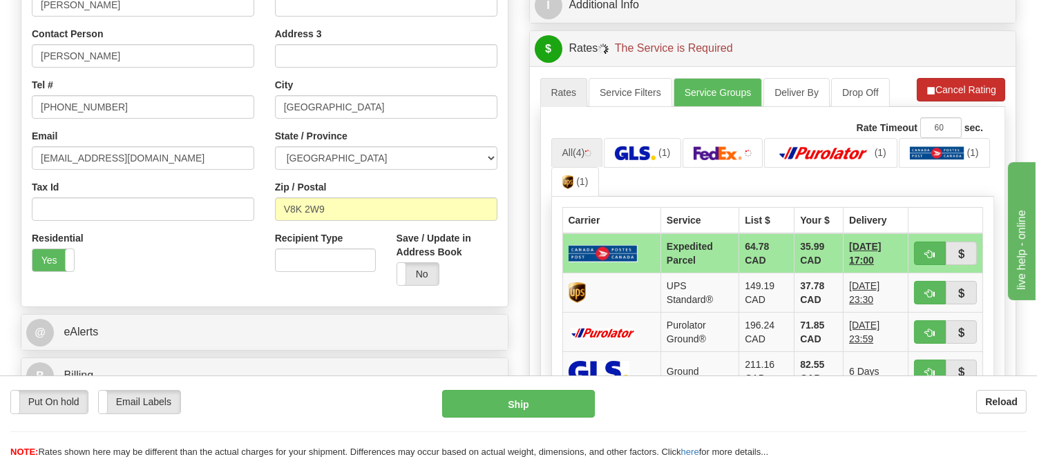
scroll to position [383, 0]
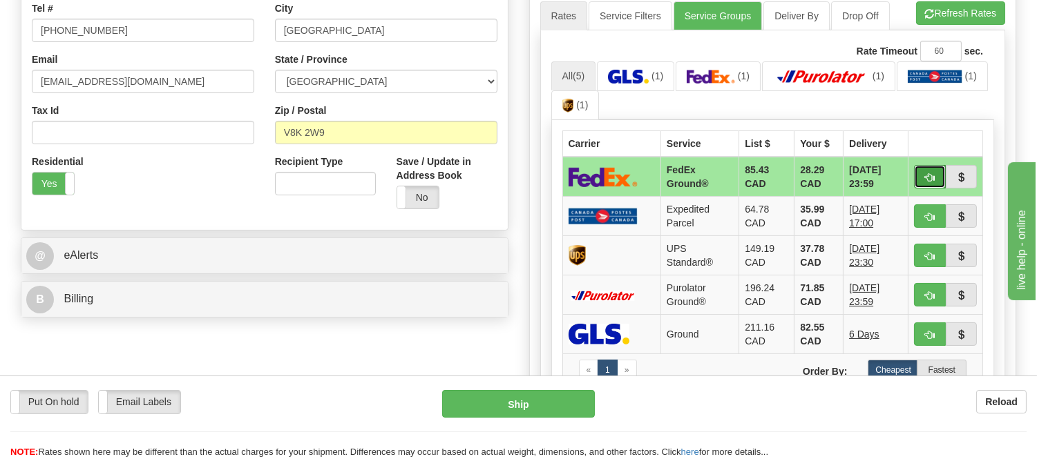
click at [924, 170] on button "button" at bounding box center [930, 176] width 32 height 23
type input "92"
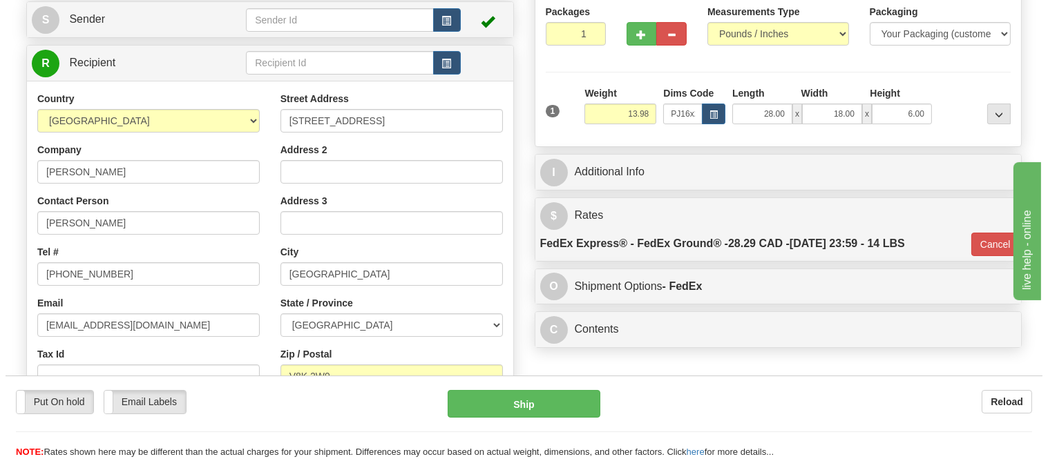
scroll to position [77, 0]
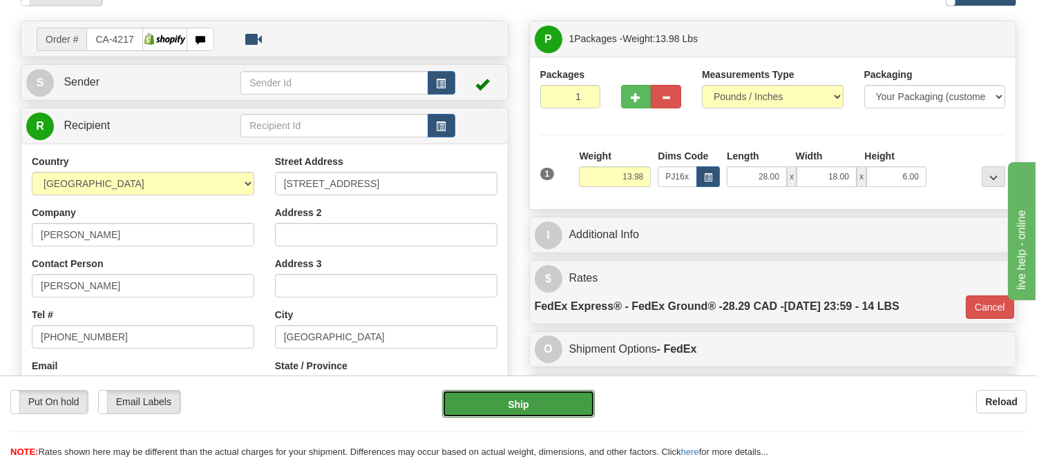
click at [551, 404] on button "Ship" at bounding box center [518, 404] width 152 height 28
